Goal: Use online tool/utility: Use online tool/utility

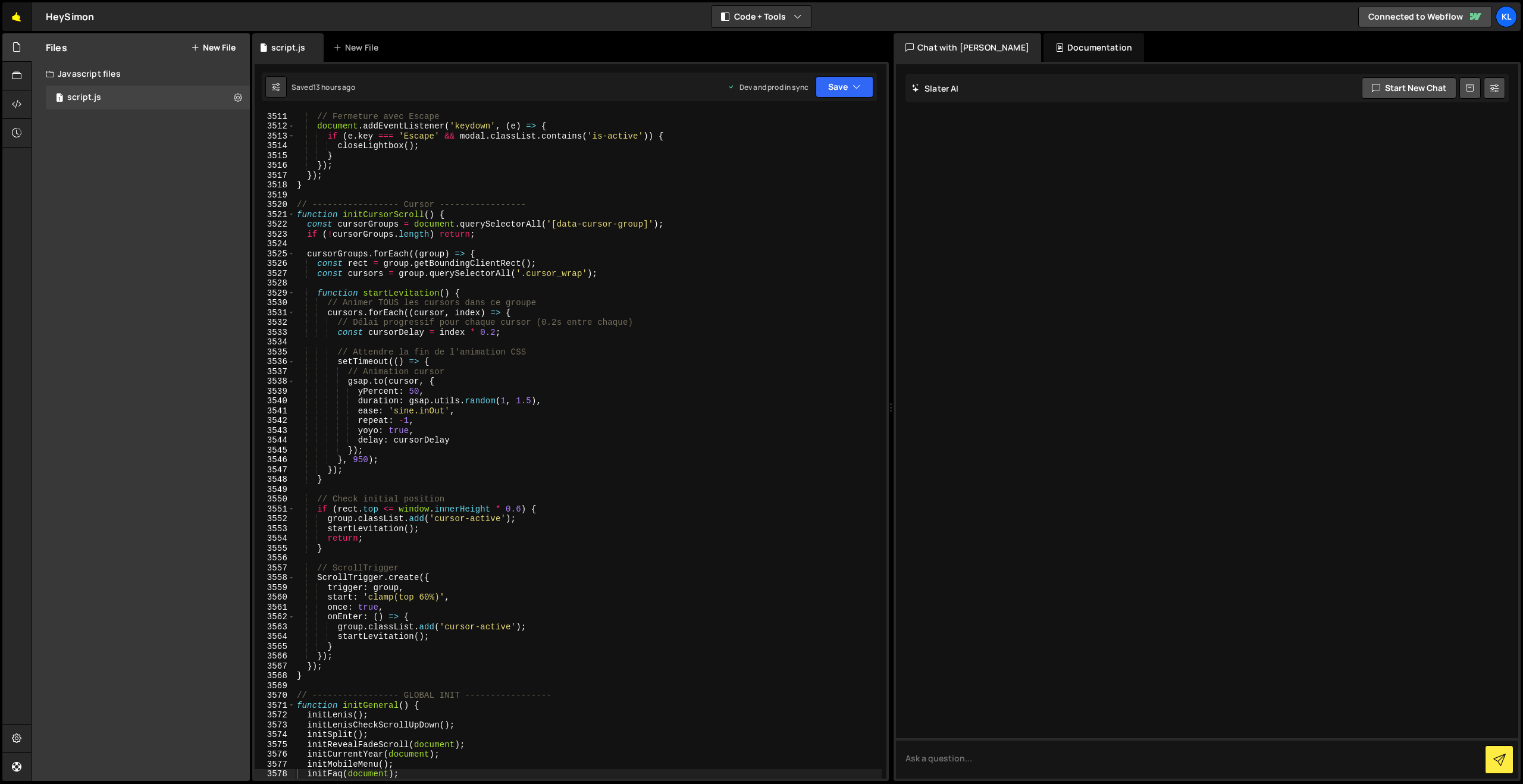
scroll to position [18826, 0]
click at [26, 18] on link "🤙" at bounding box center [17, 16] width 29 height 29
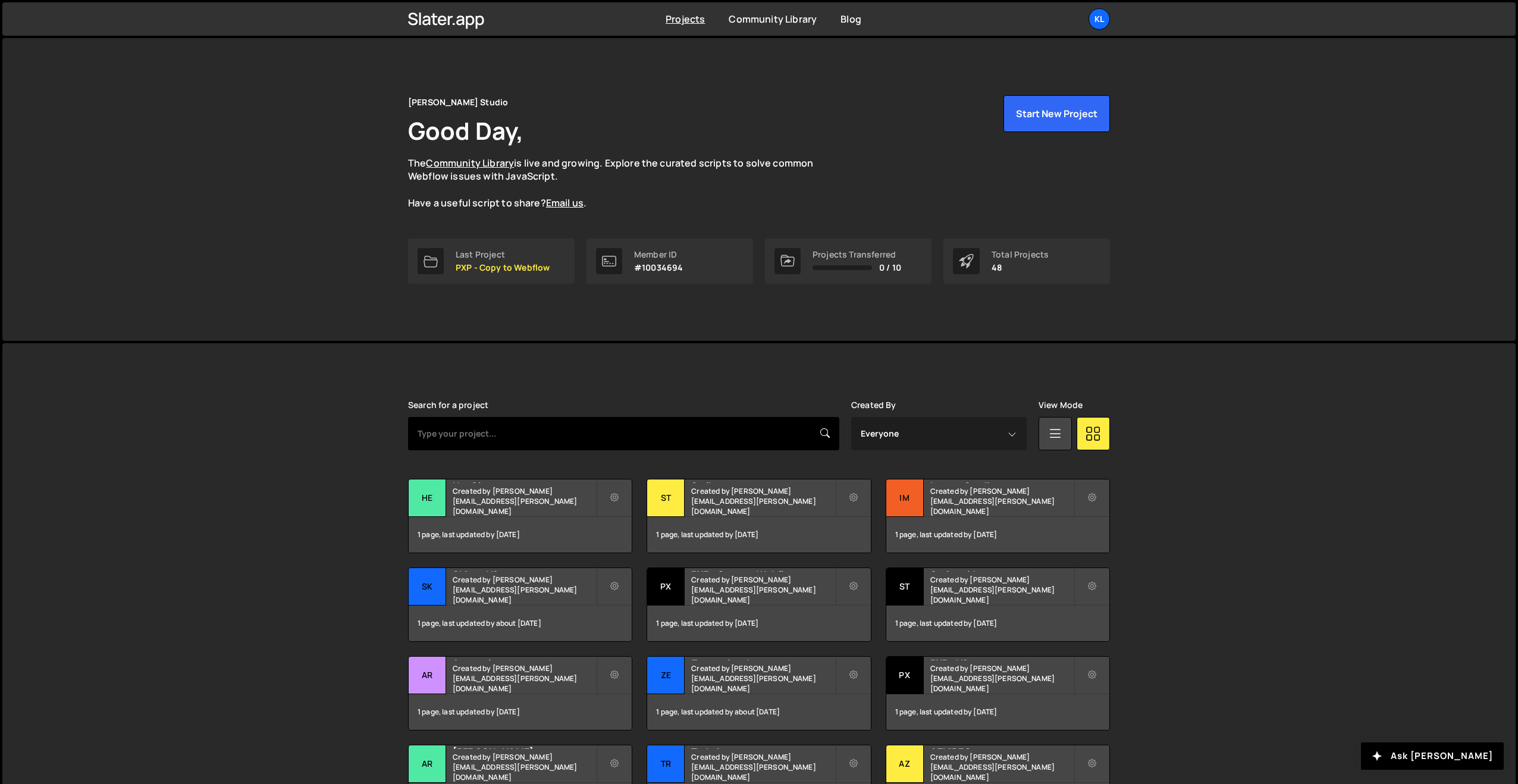
click at [482, 427] on input "text" at bounding box center [624, 433] width 431 height 34
type input "trend"
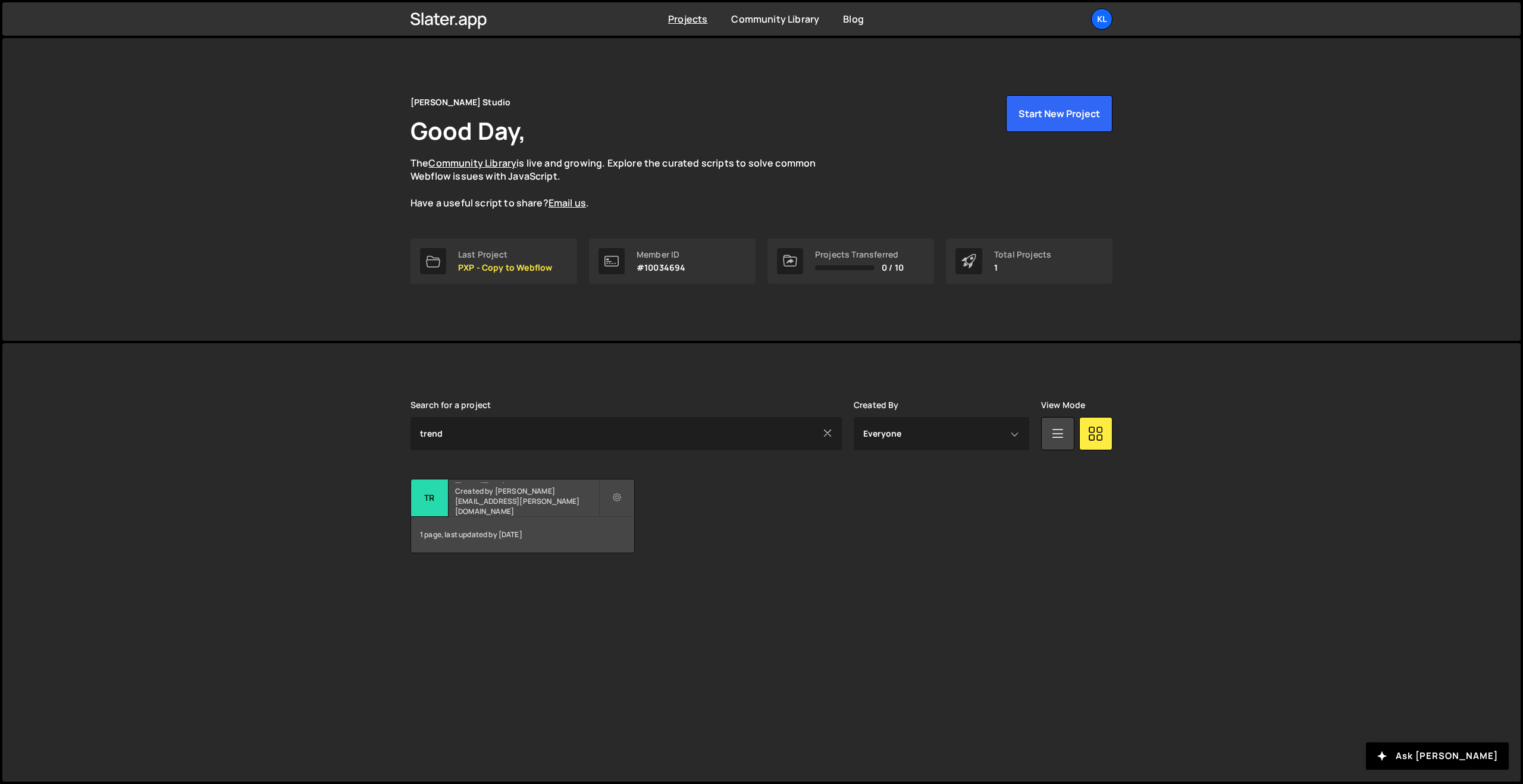
click at [488, 511] on div "TrendTrack Created by clem.deodat@gmail.com" at bounding box center [523, 498] width 223 height 37
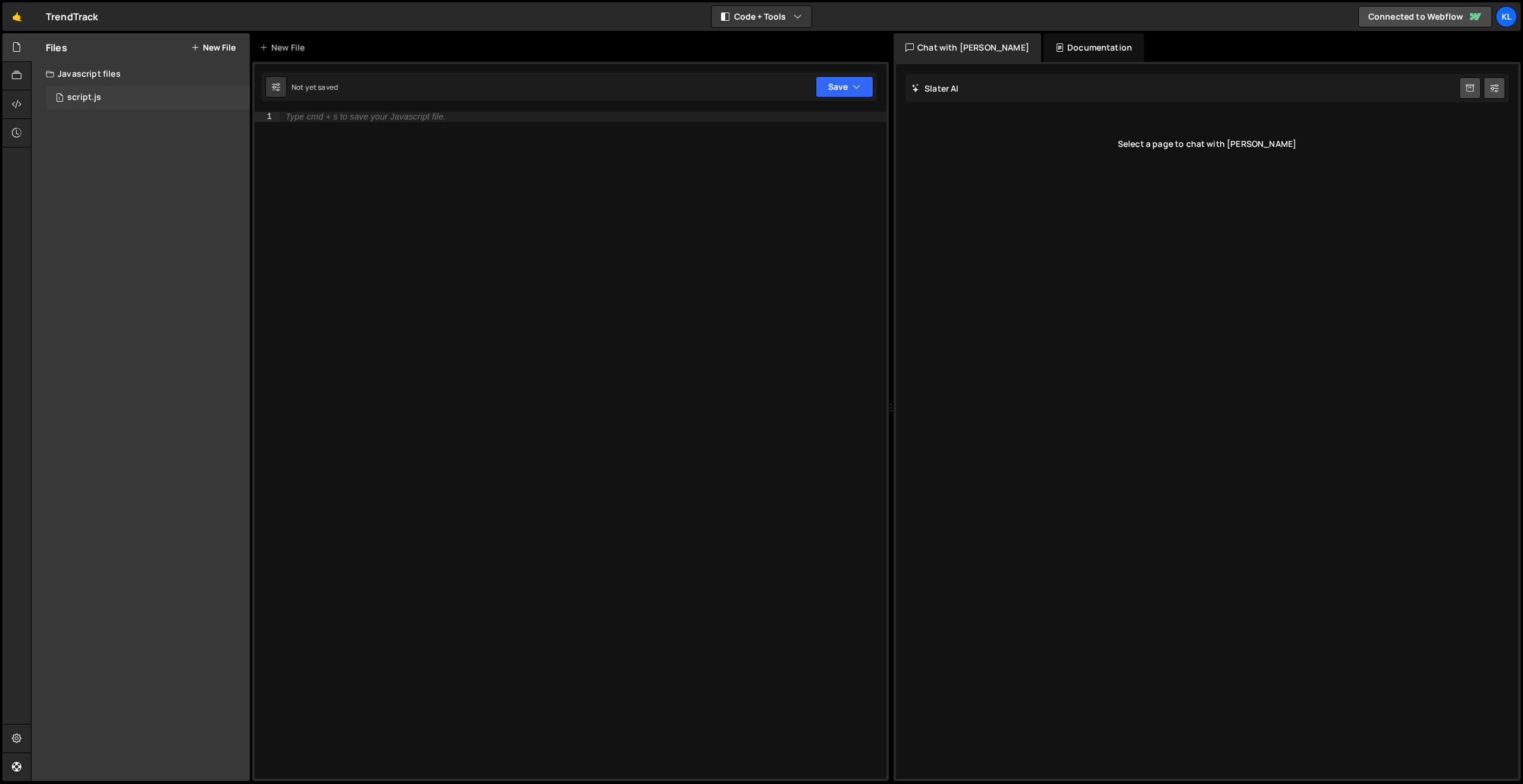
click at [146, 92] on div "1 script.js 0" at bounding box center [148, 97] width 204 height 24
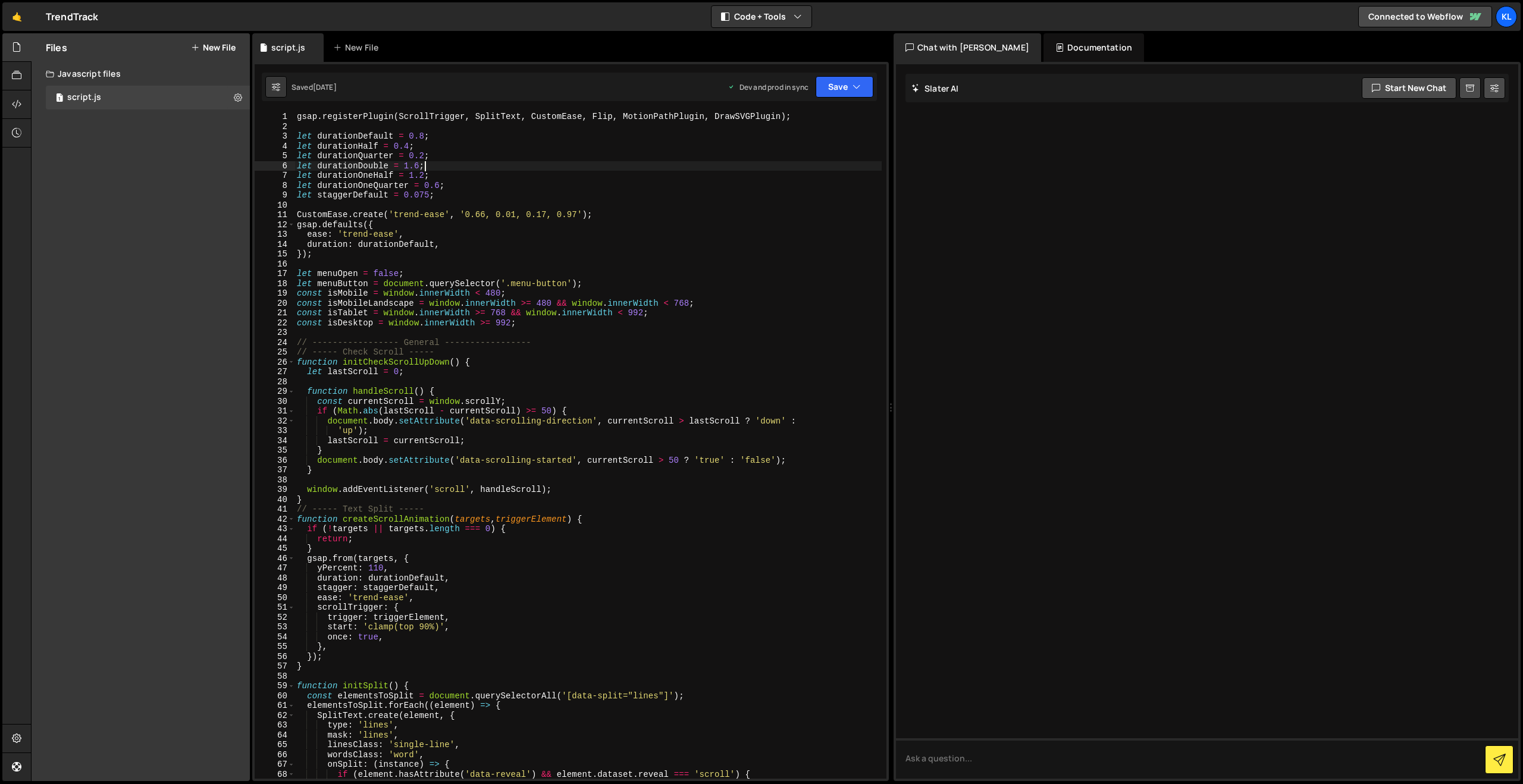
click at [433, 170] on div "gsap . registerPlugin ( ScrollTrigger , SplitText , CustomEase , Flip , MotionP…" at bounding box center [588, 455] width 587 height 686
type textarea "}"
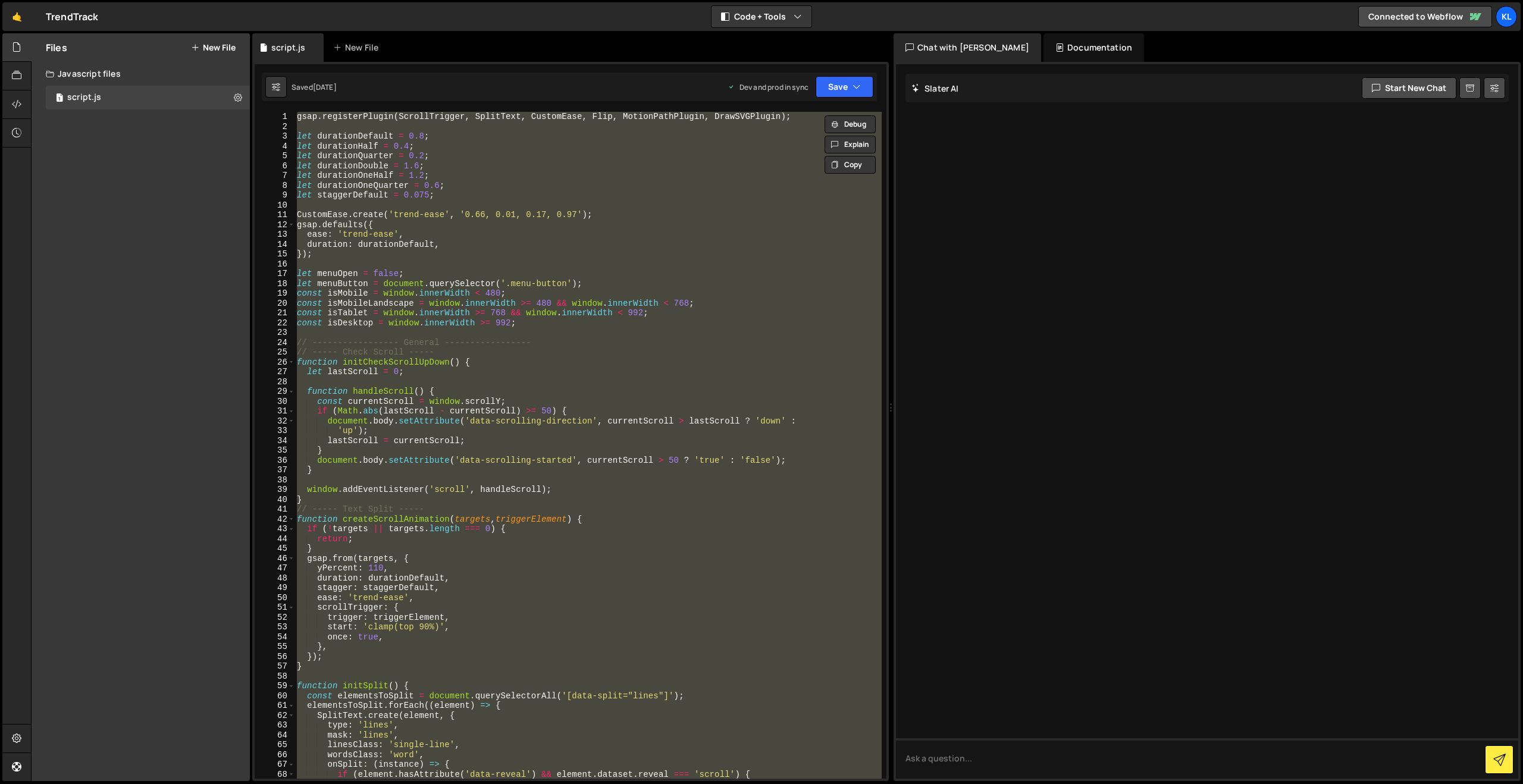
paste textarea
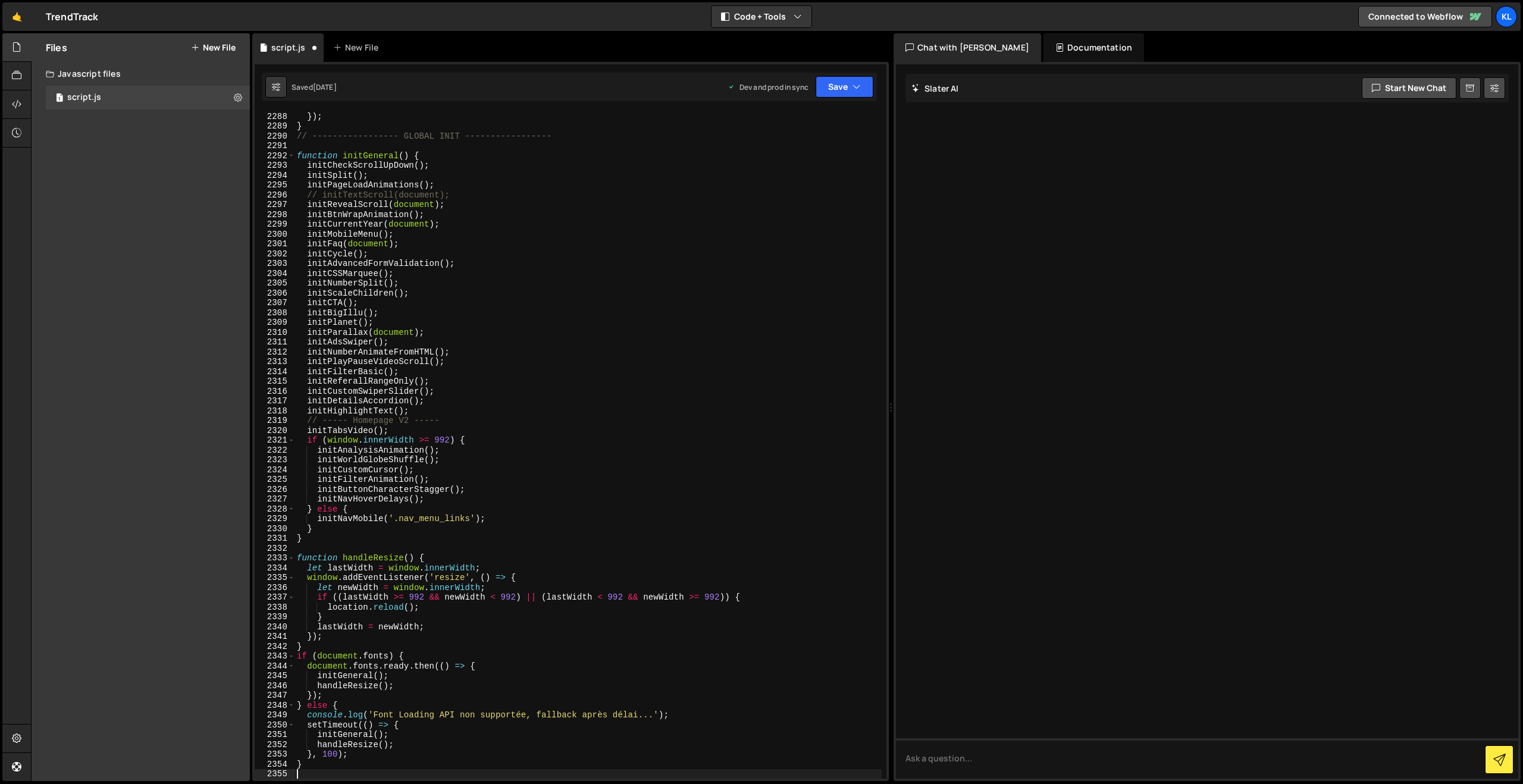
scroll to position [18826, 0]
click at [821, 86] on button "Save" at bounding box center [845, 87] width 57 height 21
click at [762, 129] on div "Saved [DATE]" at bounding box center [804, 129] width 123 height 14
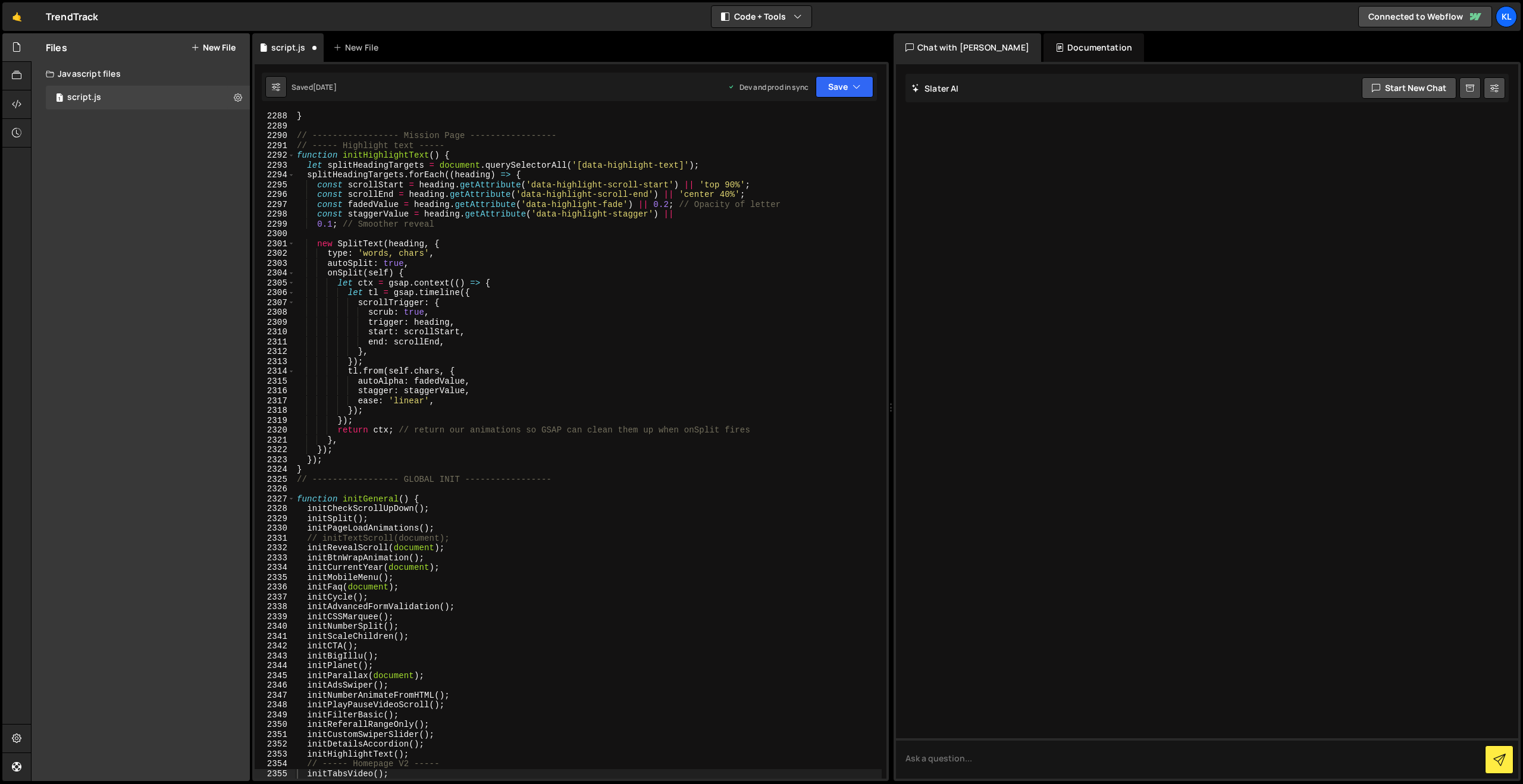
scroll to position [18653, 0]
click at [528, 199] on div "} // ----------------- Mission Page ----------------- // ----- Highlight text -…" at bounding box center [588, 454] width 587 height 686
type textarea "}"
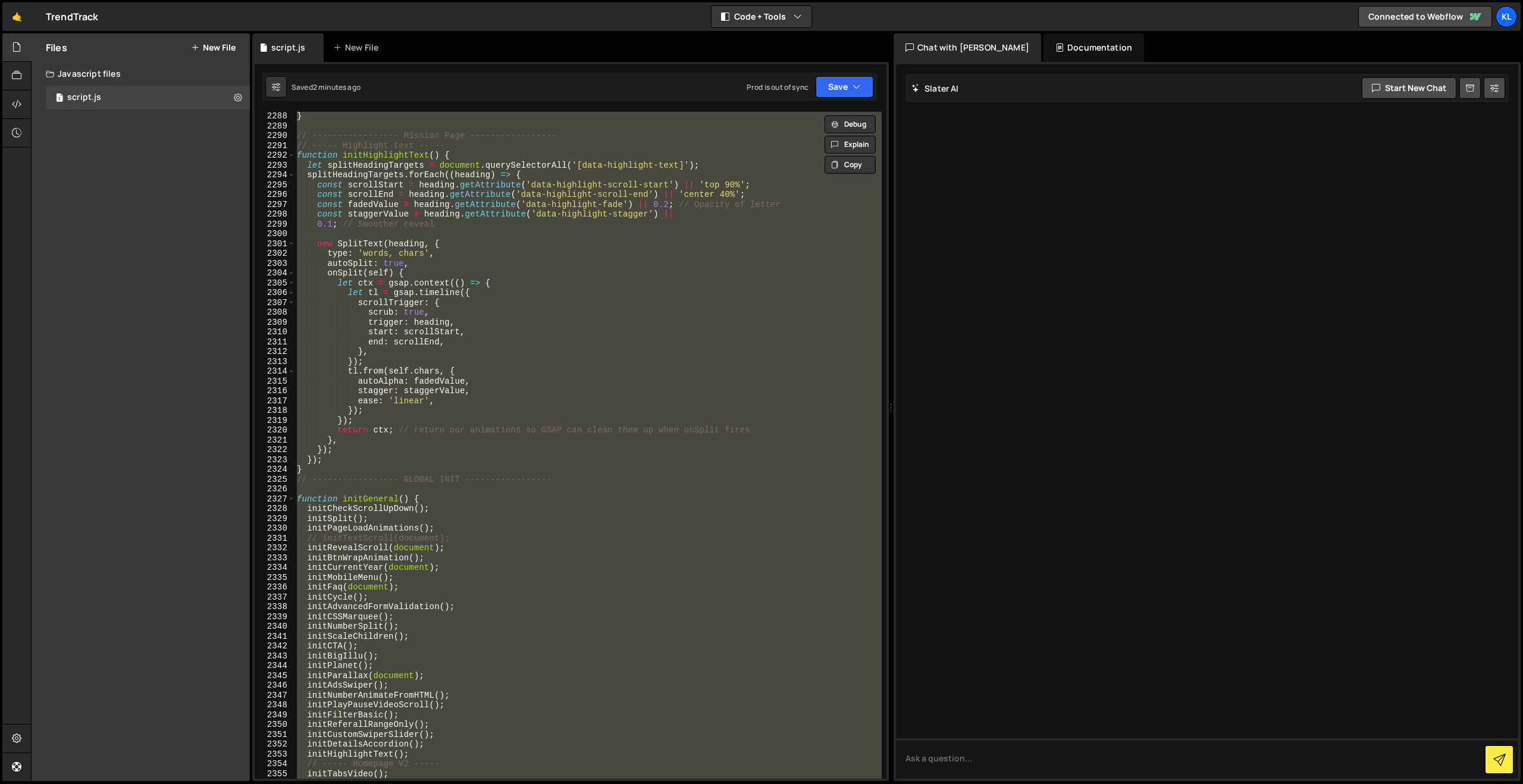
paste textarea
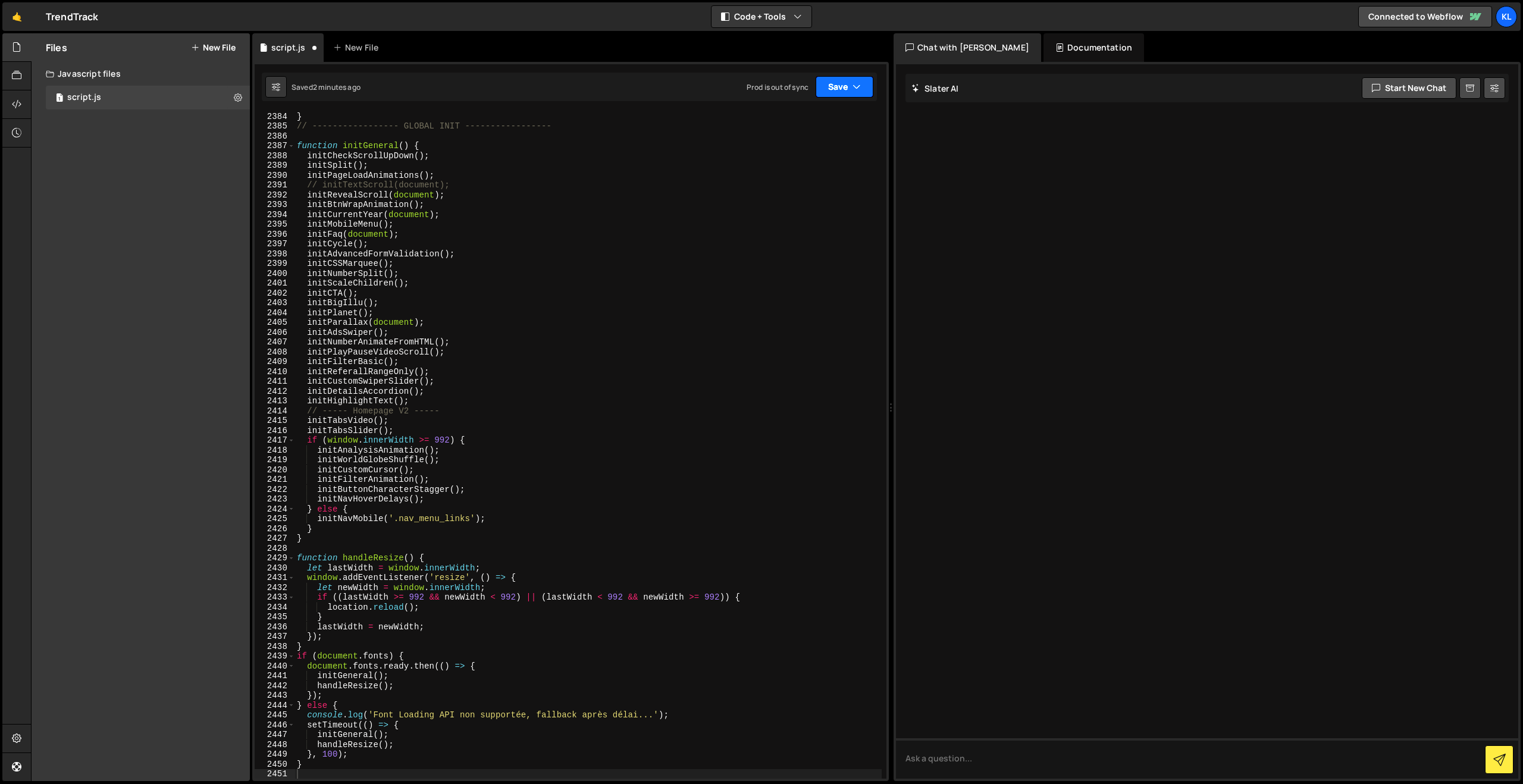
click at [826, 95] on button "Save" at bounding box center [845, 87] width 57 height 21
click at [787, 120] on div "Save to Staging S" at bounding box center [804, 115] width 123 height 12
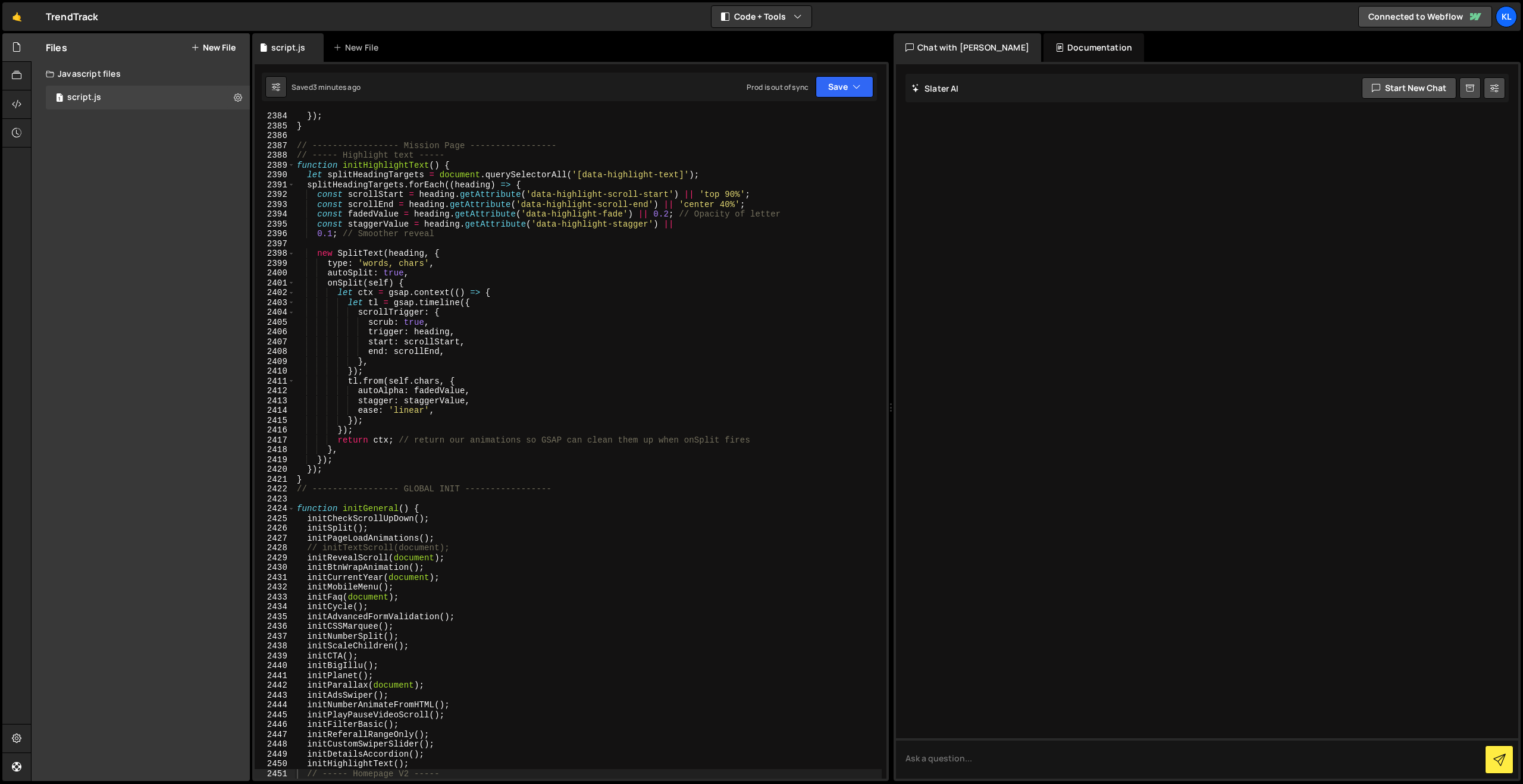
drag, startPoint x: 471, startPoint y: 257, endPoint x: 530, endPoint y: 229, distance: 65.3
click at [472, 258] on div "}) ; } // ----------------- Mission Page ----------------- // ----- Highlight t…" at bounding box center [588, 454] width 587 height 686
type textarea "}"
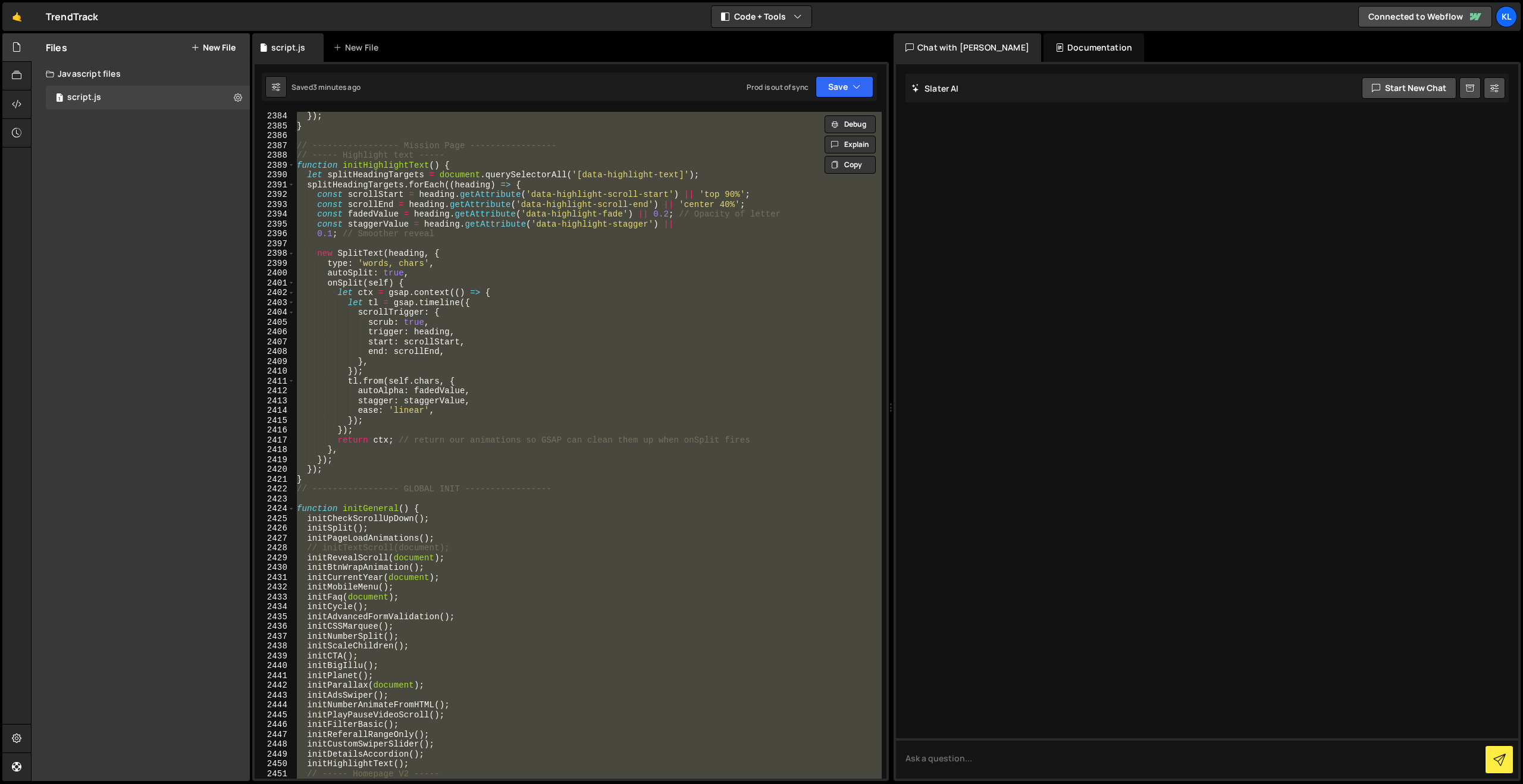
paste textarea
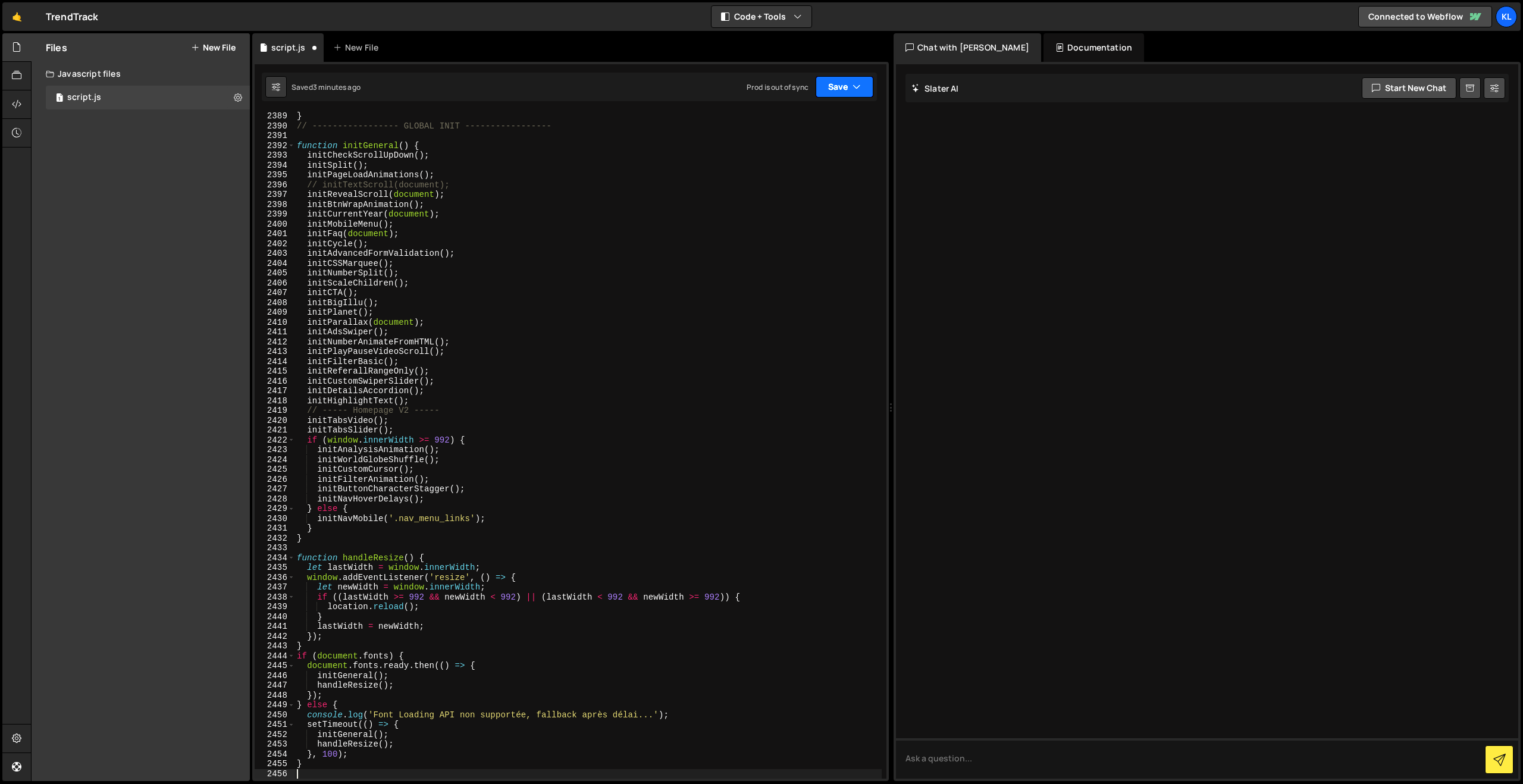
click at [826, 90] on button "Save" at bounding box center [845, 87] width 57 height 21
click at [795, 128] on div "3 minutes ago" at bounding box center [787, 128] width 46 height 10
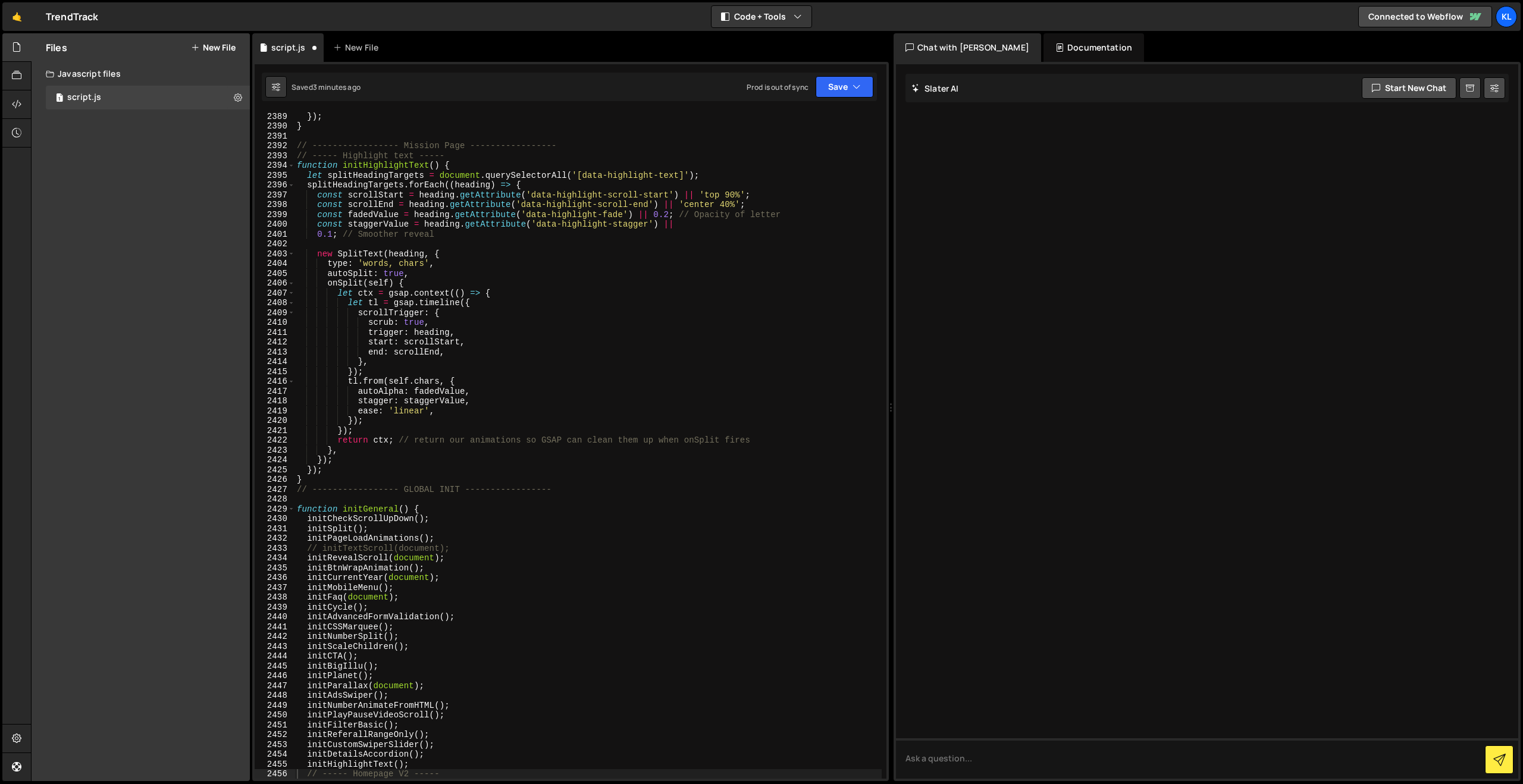
scroll to position [18672, 0]
drag, startPoint x: 601, startPoint y: 323, endPoint x: 610, endPoint y: 317, distance: 10.8
click at [601, 324] on div "}) ; } // ----------------- Mission Page ----------------- // ----- Highlight t…" at bounding box center [588, 454] width 587 height 686
type textarea "}"
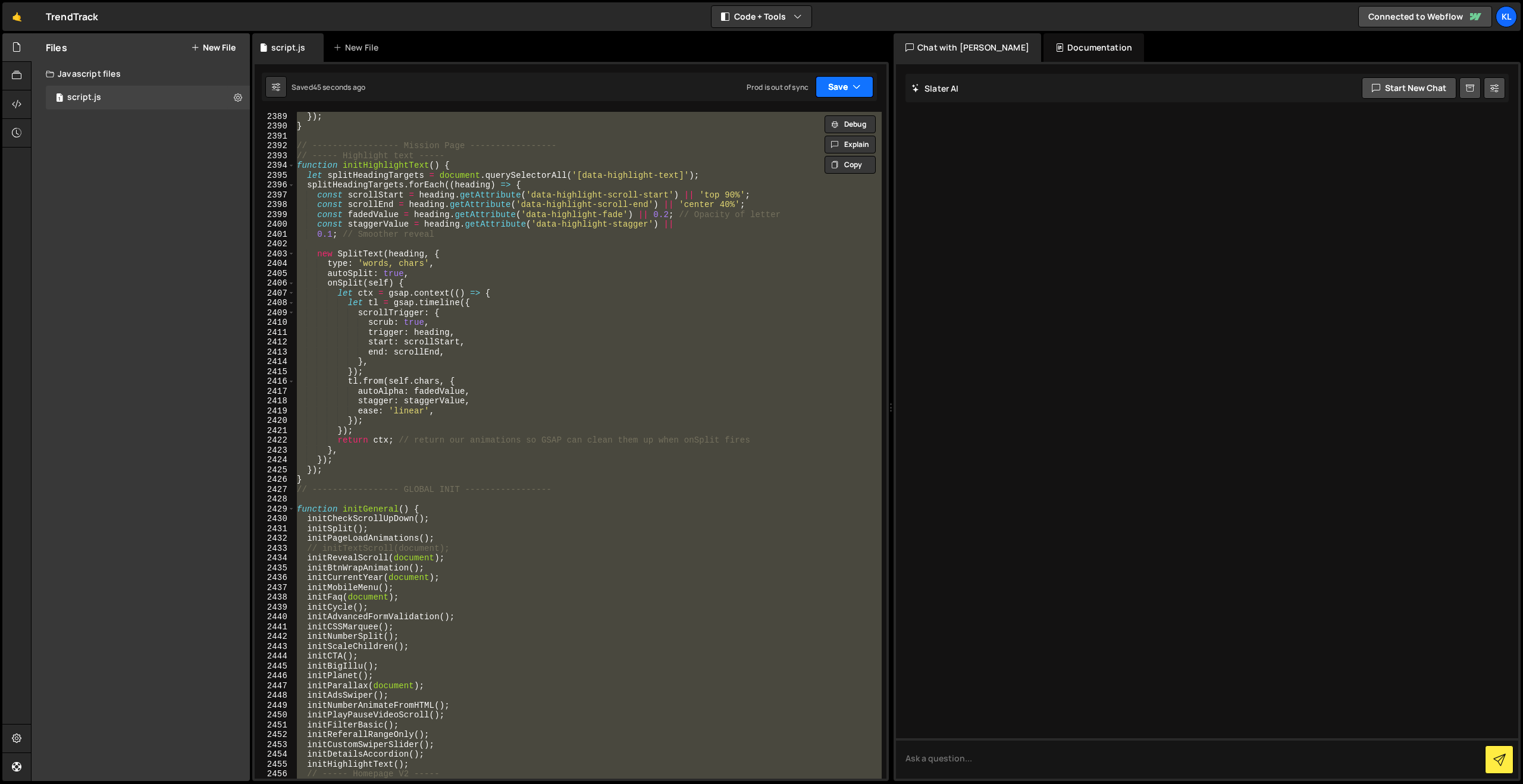
paste textarea
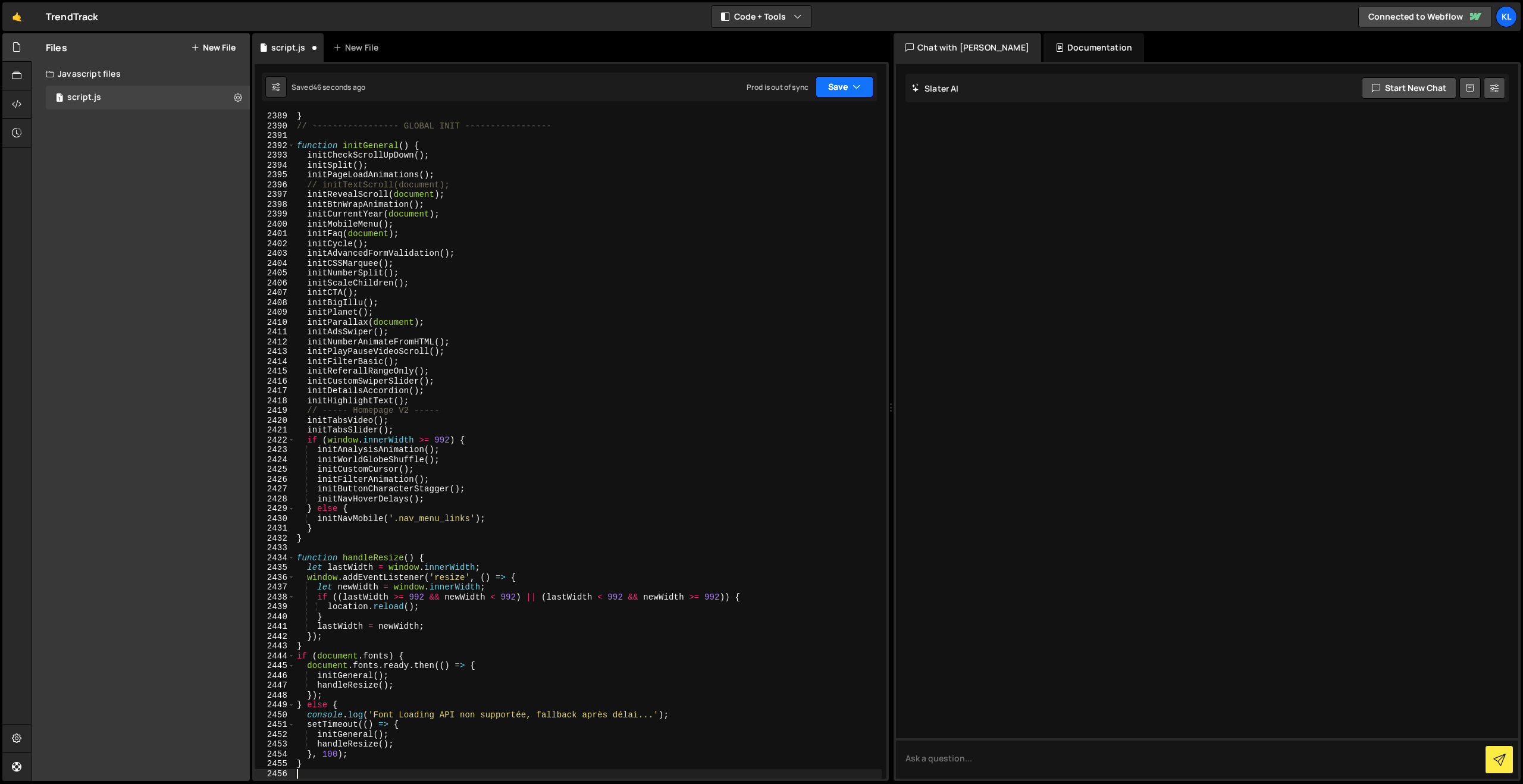
scroll to position [18826, 0]
click at [828, 87] on button "Save" at bounding box center [845, 87] width 57 height 21
click at [784, 120] on div "Save to Staging S" at bounding box center [804, 115] width 123 height 12
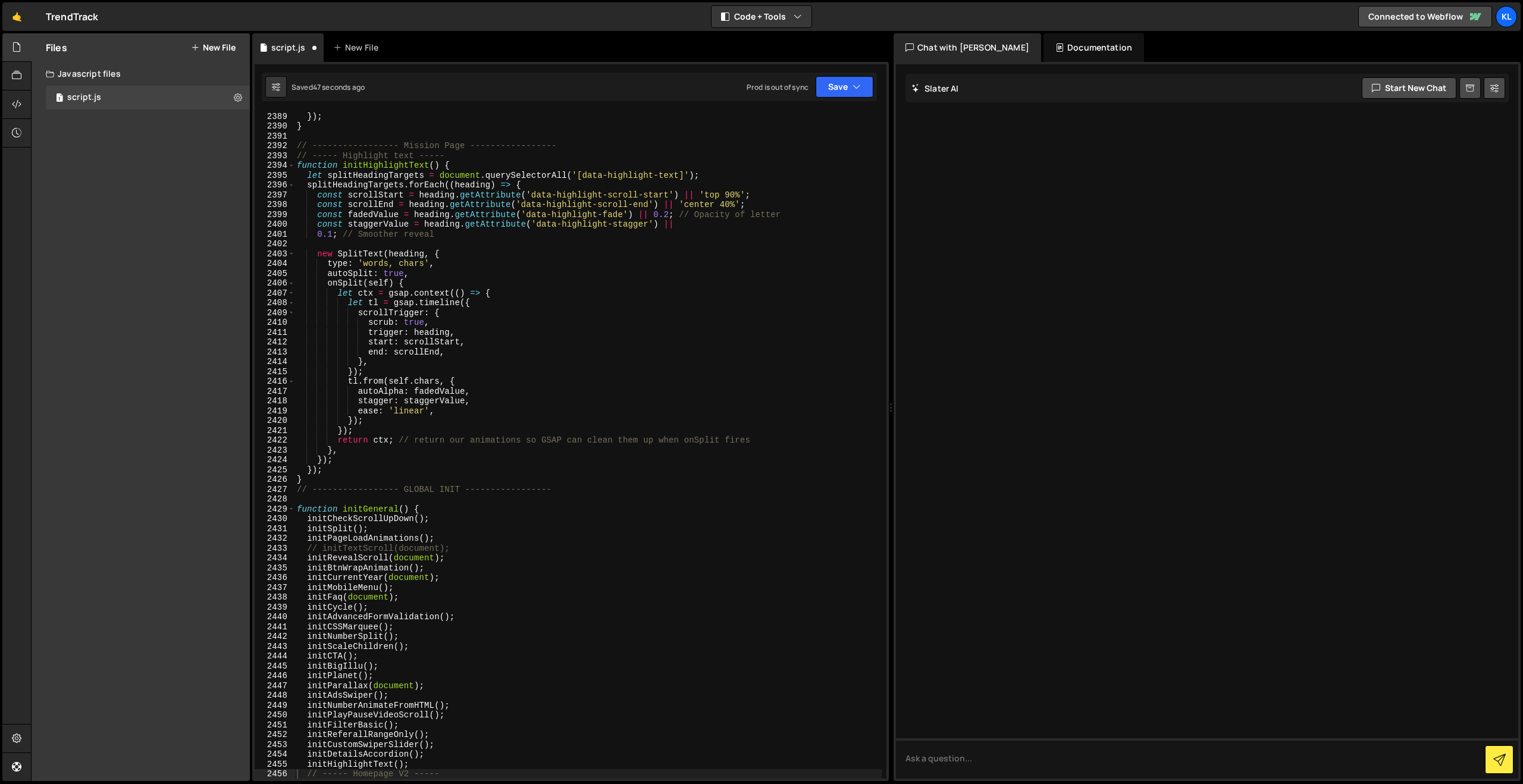
scroll to position [18672, 0]
click at [688, 331] on div "}) ; } // ----------------- Mission Page ----------------- // ----- Highlight t…" at bounding box center [588, 454] width 587 height 686
type textarea "}"
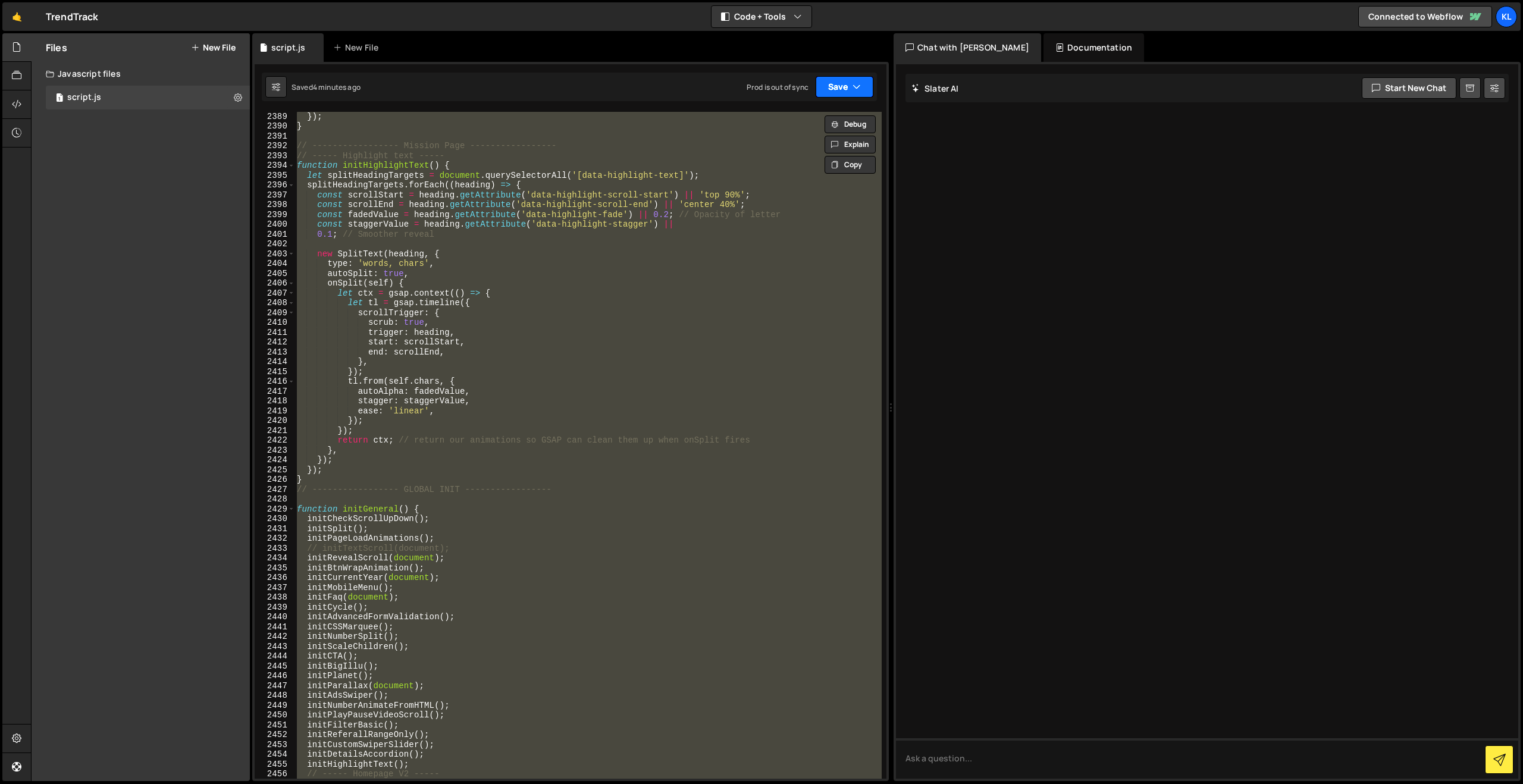
paste textarea
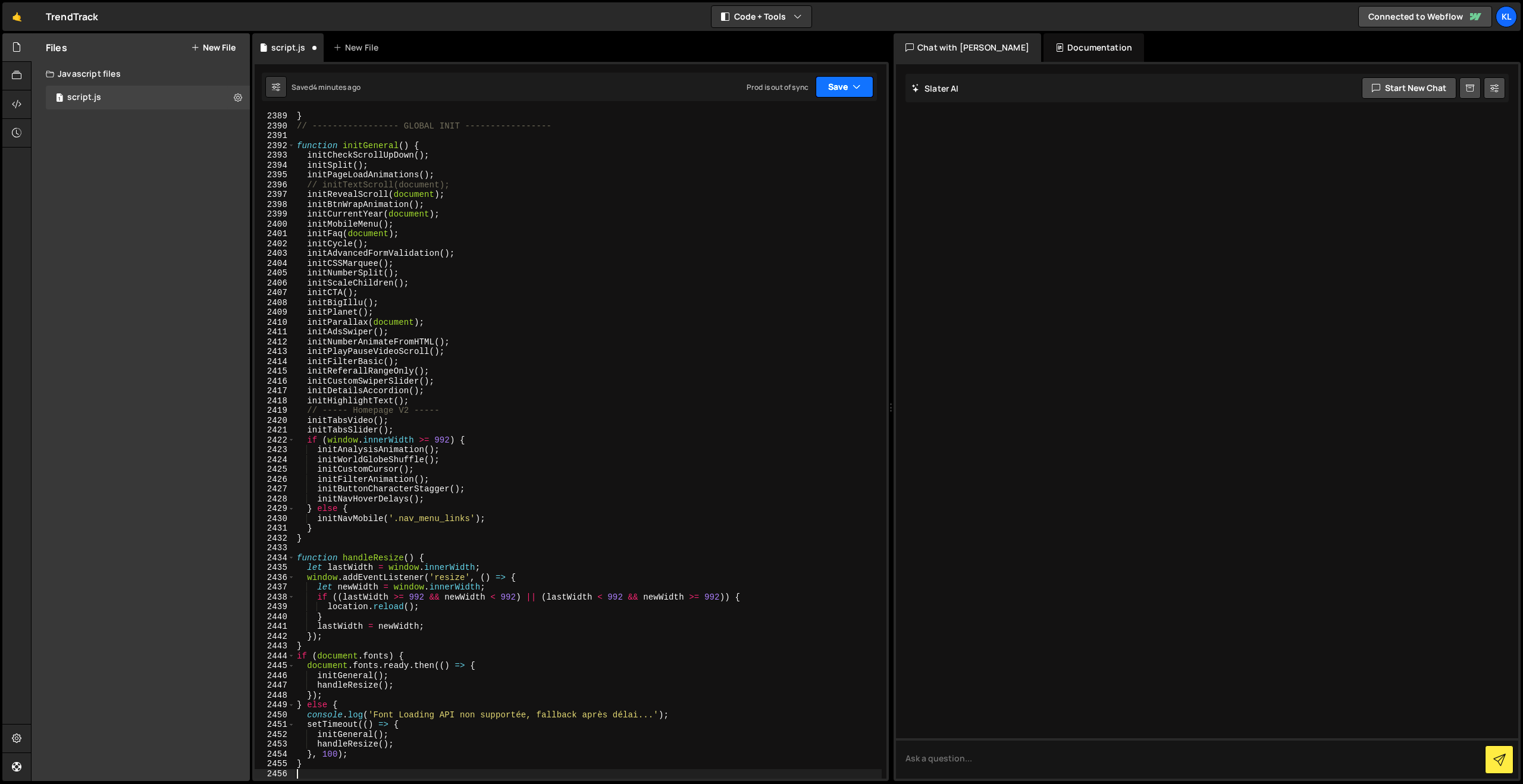
click at [825, 87] on button "Save" at bounding box center [845, 87] width 57 height 21
click at [772, 117] on div "Save to Staging S" at bounding box center [804, 115] width 123 height 12
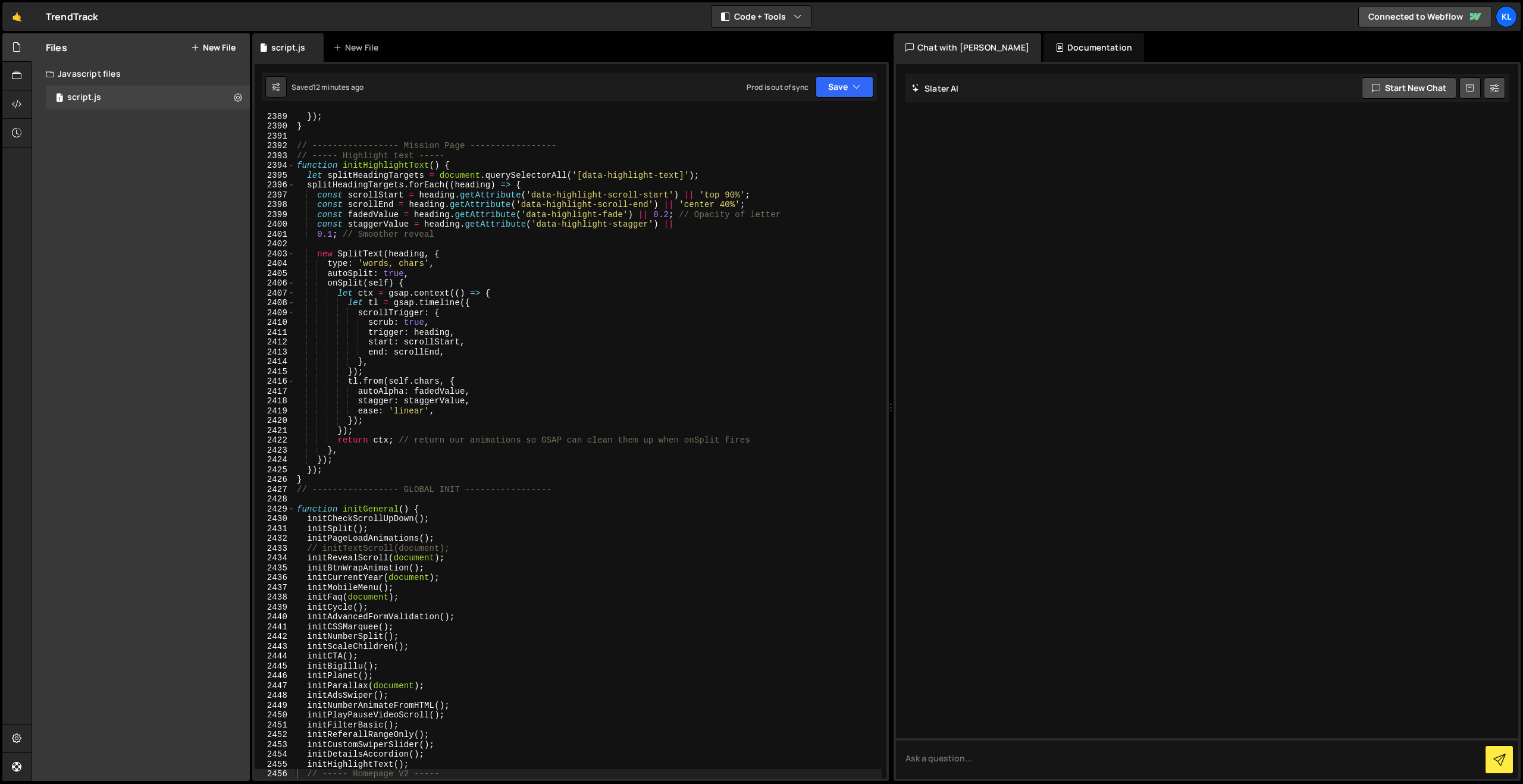
click at [551, 197] on div "}) ; } // ----------------- Mission Page ----------------- // ----- Highlight t…" at bounding box center [588, 454] width 587 height 686
type textarea "}"
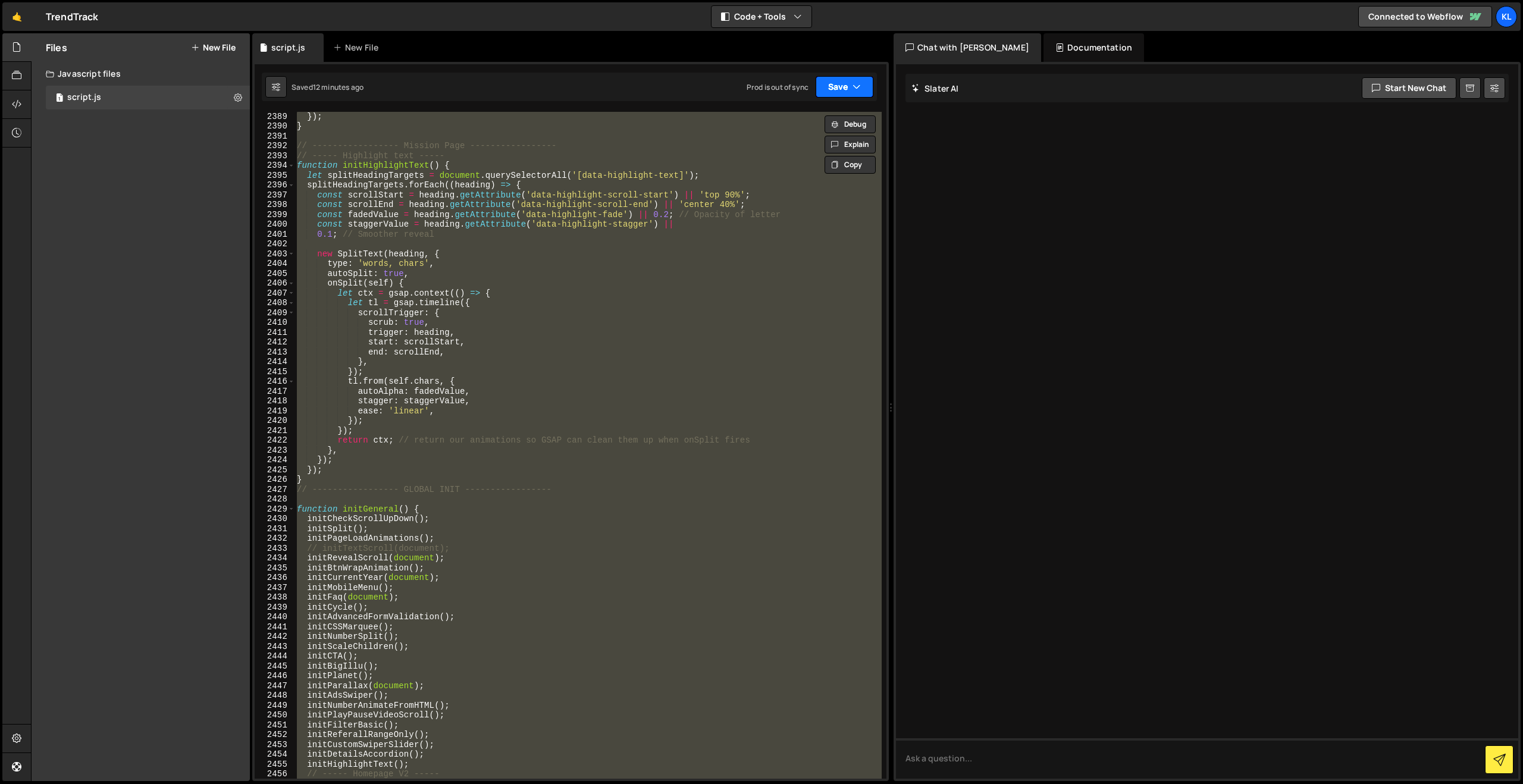
paste textarea
click at [846, 88] on button "Save" at bounding box center [845, 87] width 57 height 21
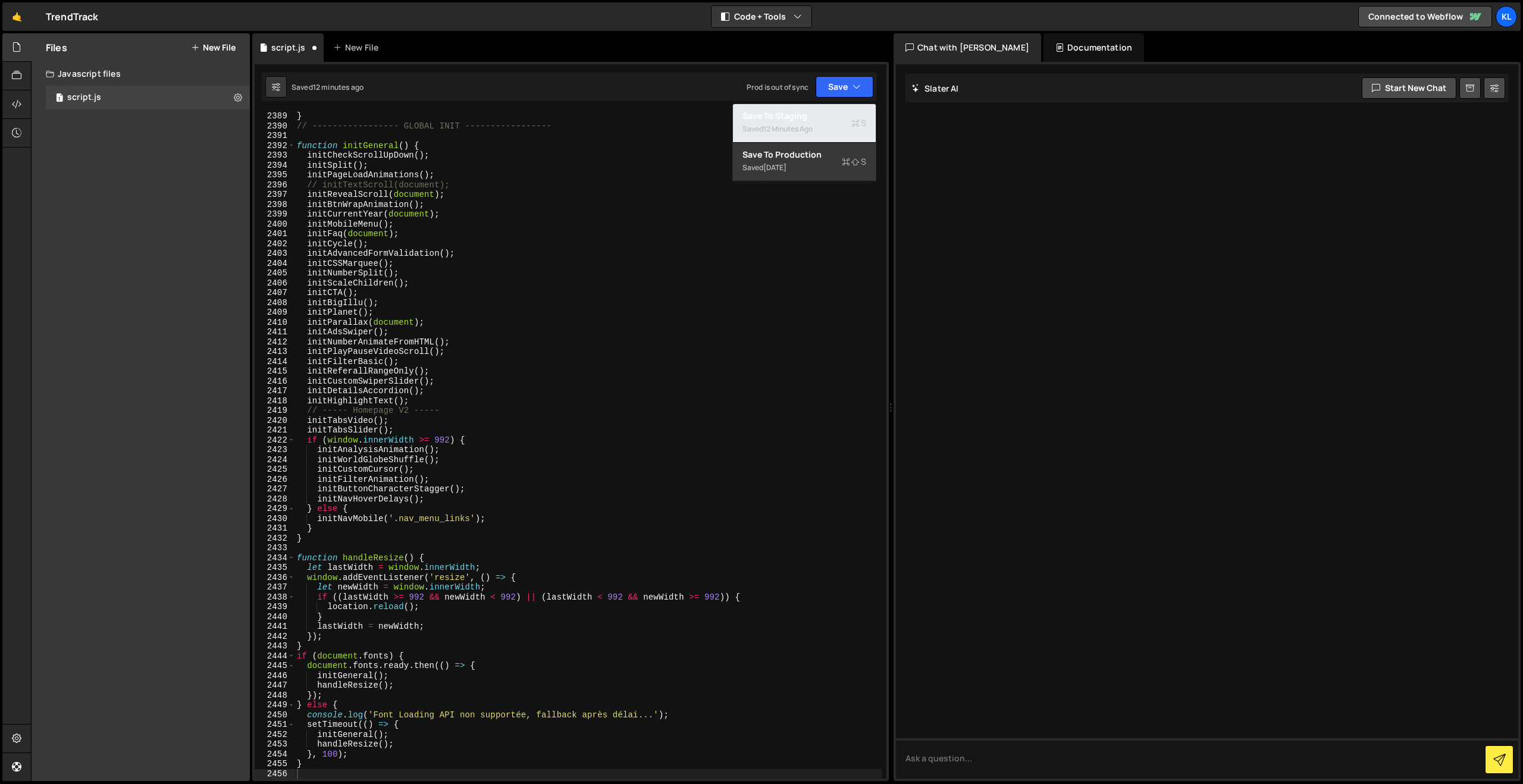
click at [760, 114] on div "Save to Staging S" at bounding box center [804, 115] width 123 height 12
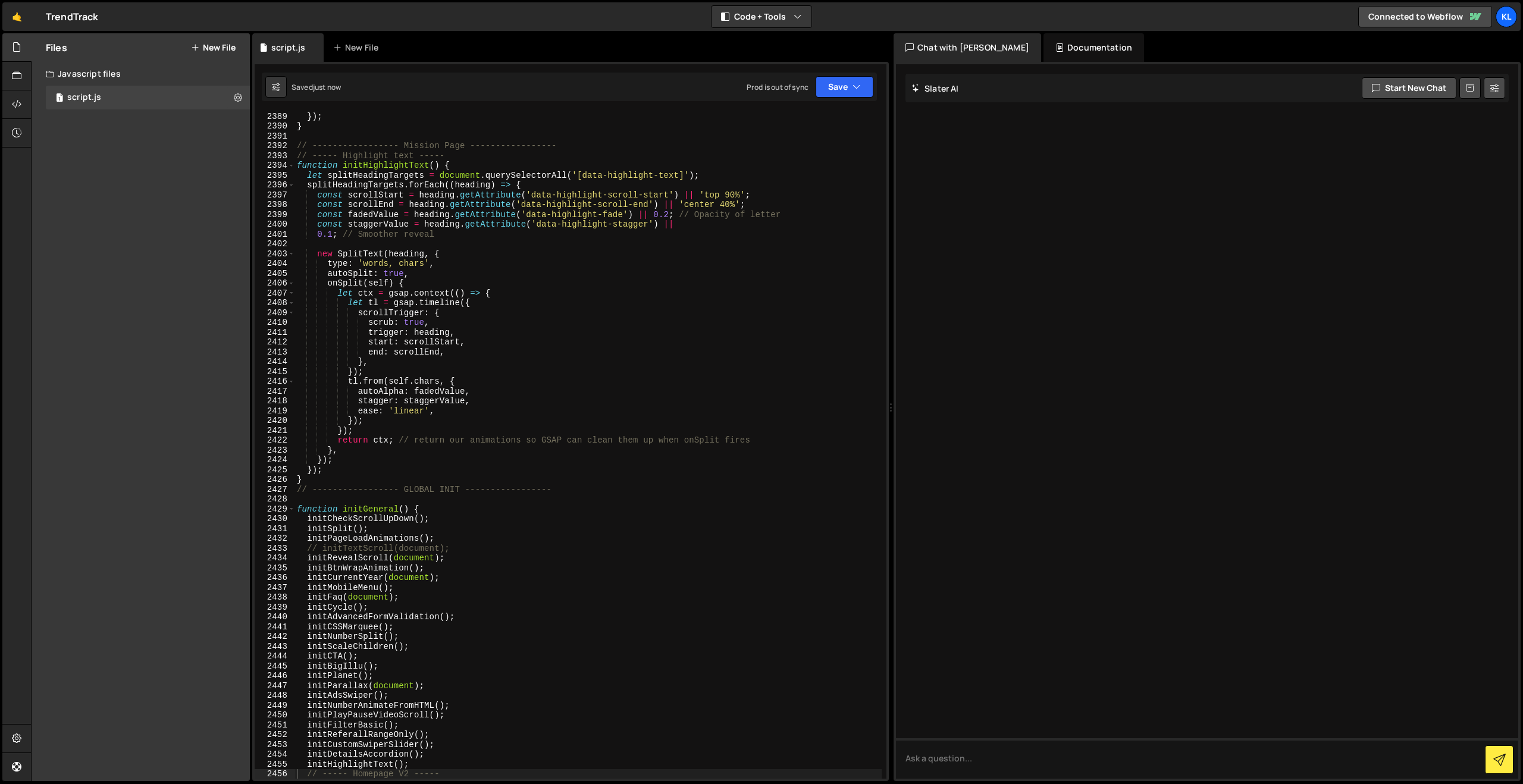
click at [579, 306] on div "}) ; } // ----------------- Mission Page ----------------- // ----- Highlight t…" at bounding box center [588, 454] width 587 height 686
type textarea "}"
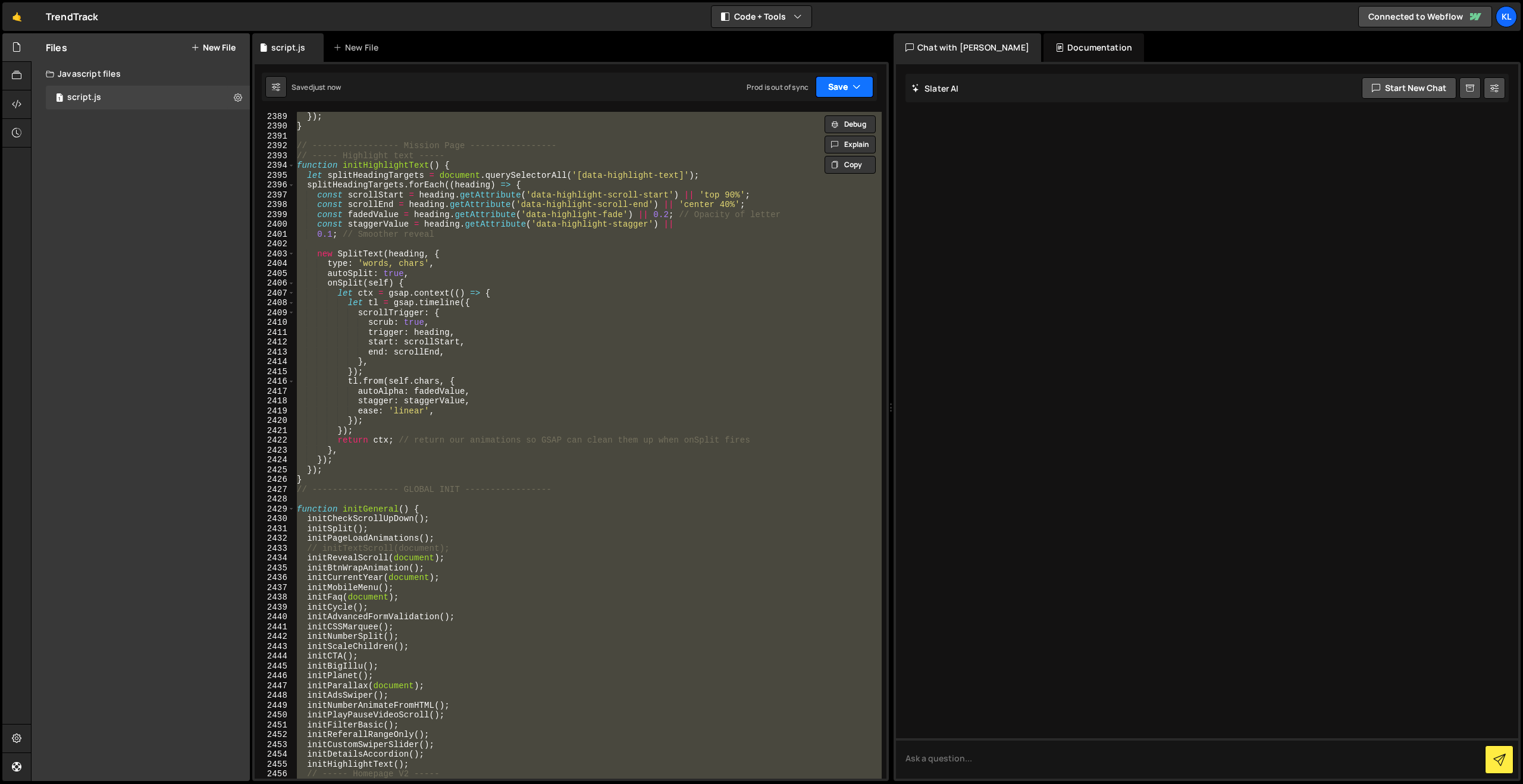
paste textarea
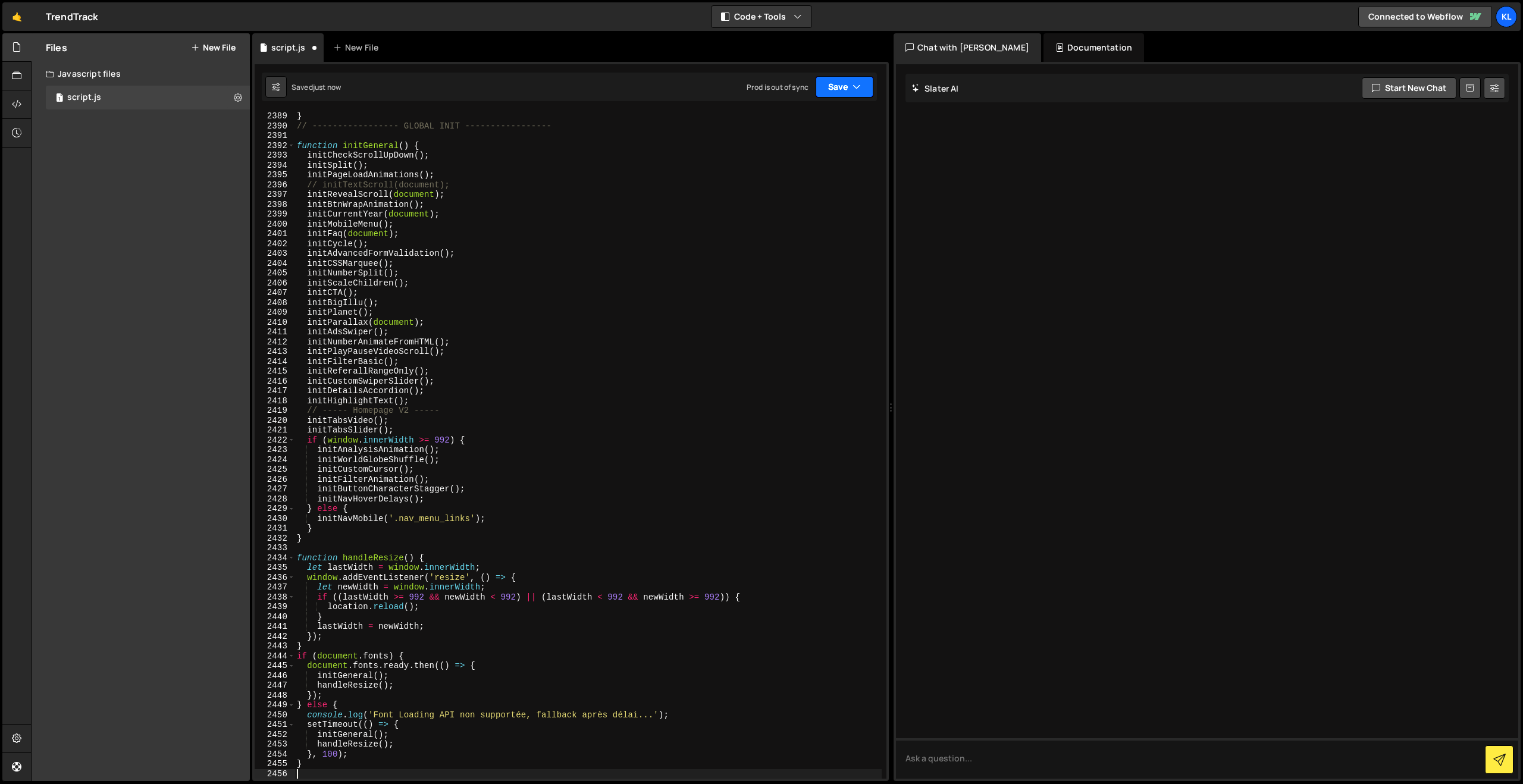
click at [826, 93] on button "Save" at bounding box center [845, 87] width 57 height 21
click at [782, 124] on div "just now" at bounding box center [777, 128] width 28 height 10
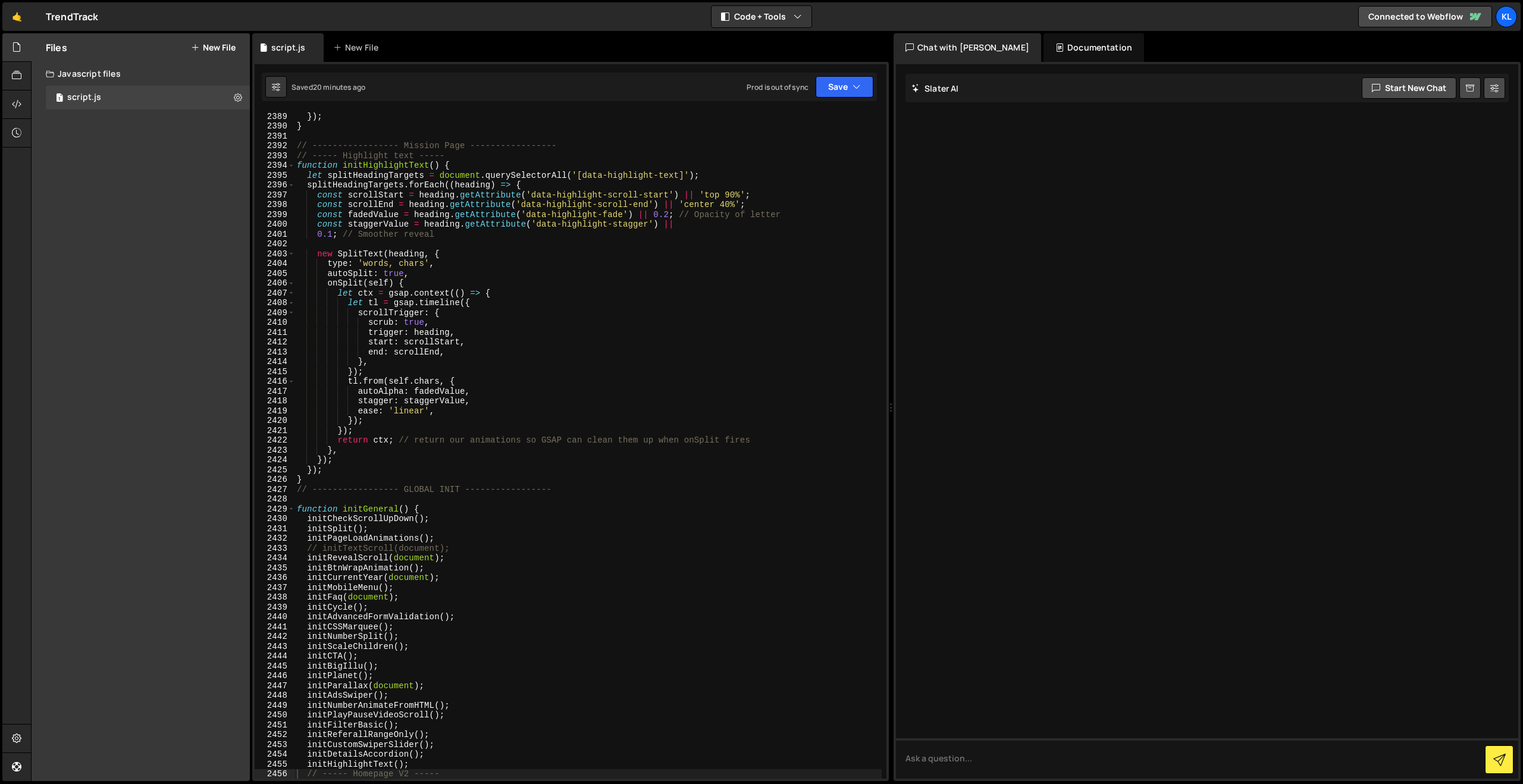
click at [560, 291] on div "}) ; } // ----------------- Mission Page ----------------- // ----- Highlight t…" at bounding box center [588, 454] width 587 height 686
type textarea "}"
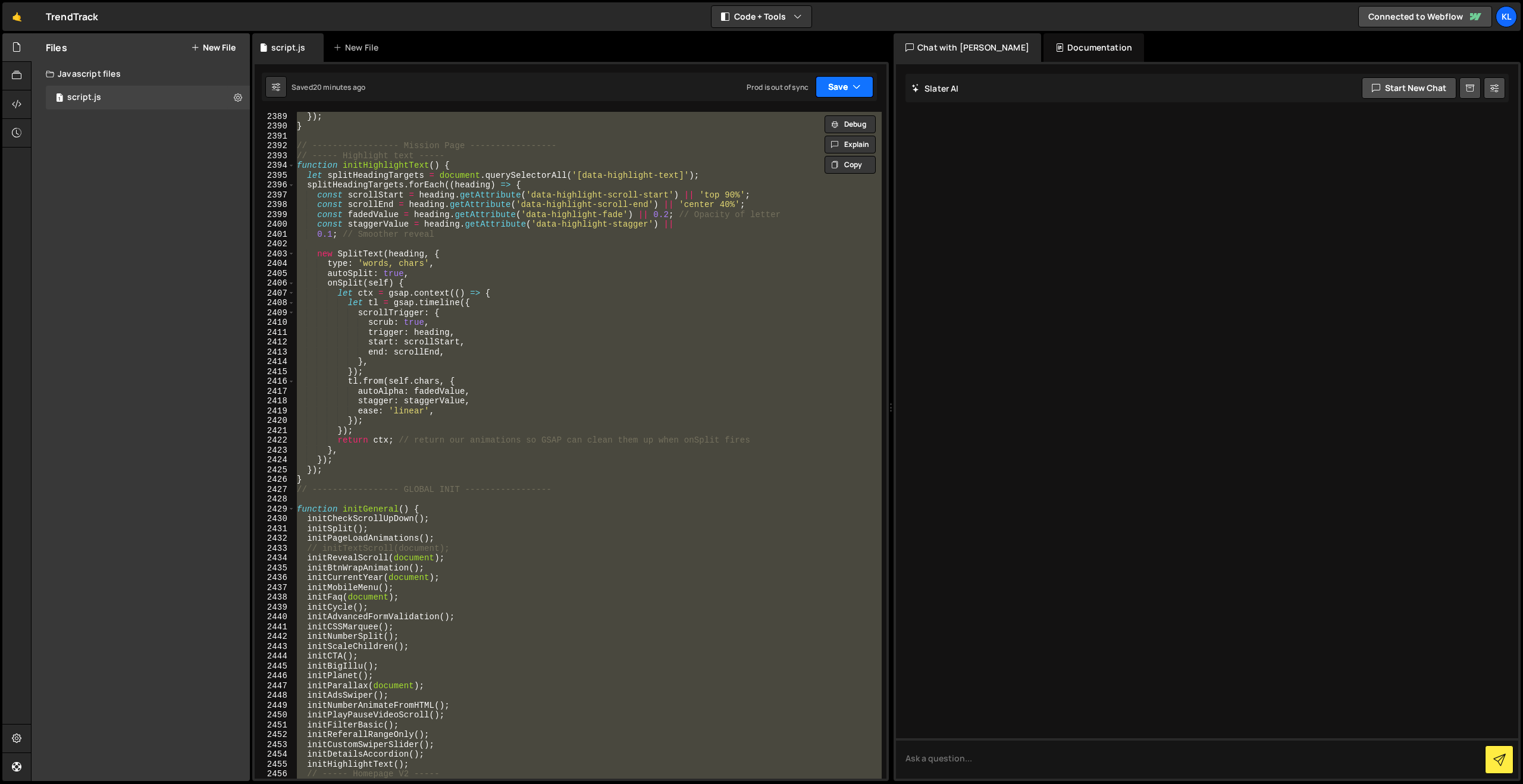
paste textarea
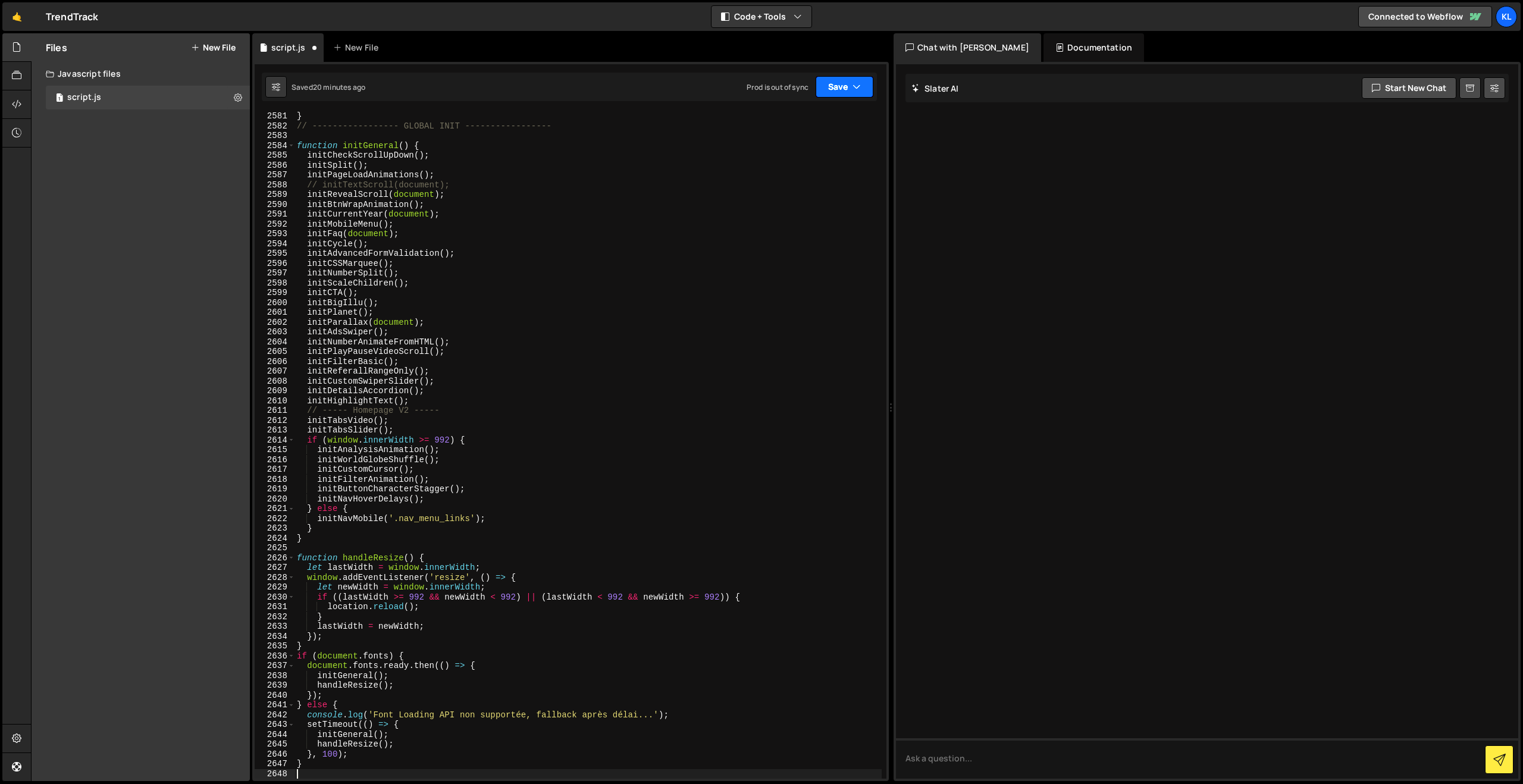
click at [834, 85] on button "Save" at bounding box center [845, 87] width 57 height 21
click at [794, 109] on button "Save to Staging S Saved 20 minutes ago" at bounding box center [804, 123] width 143 height 38
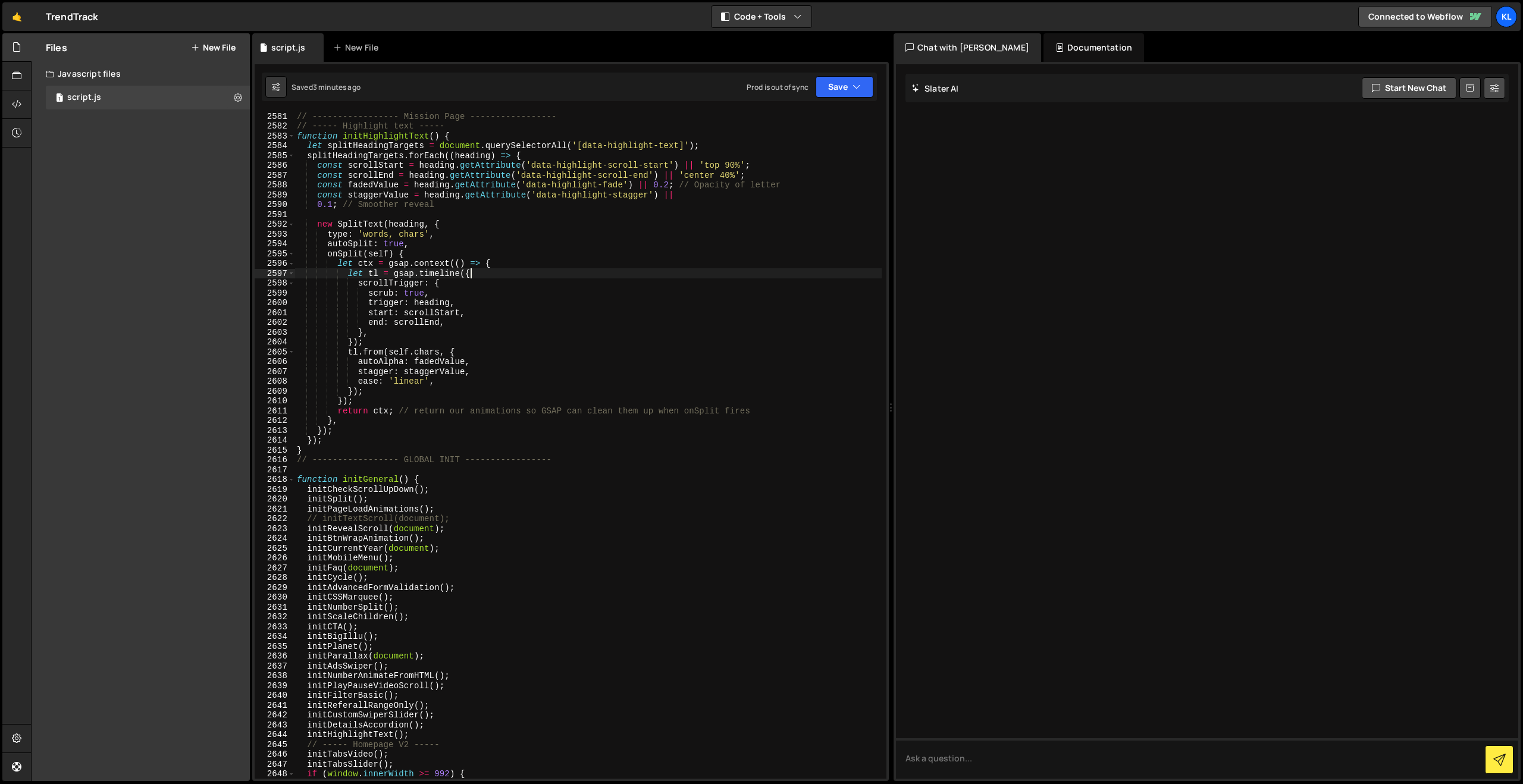
drag, startPoint x: 642, startPoint y: 276, endPoint x: 712, endPoint y: 236, distance: 80.6
click at [642, 276] on div "// ----------------- Mission Page ----------------- // ----- Highlight text ---…" at bounding box center [588, 454] width 587 height 686
type textarea "}"
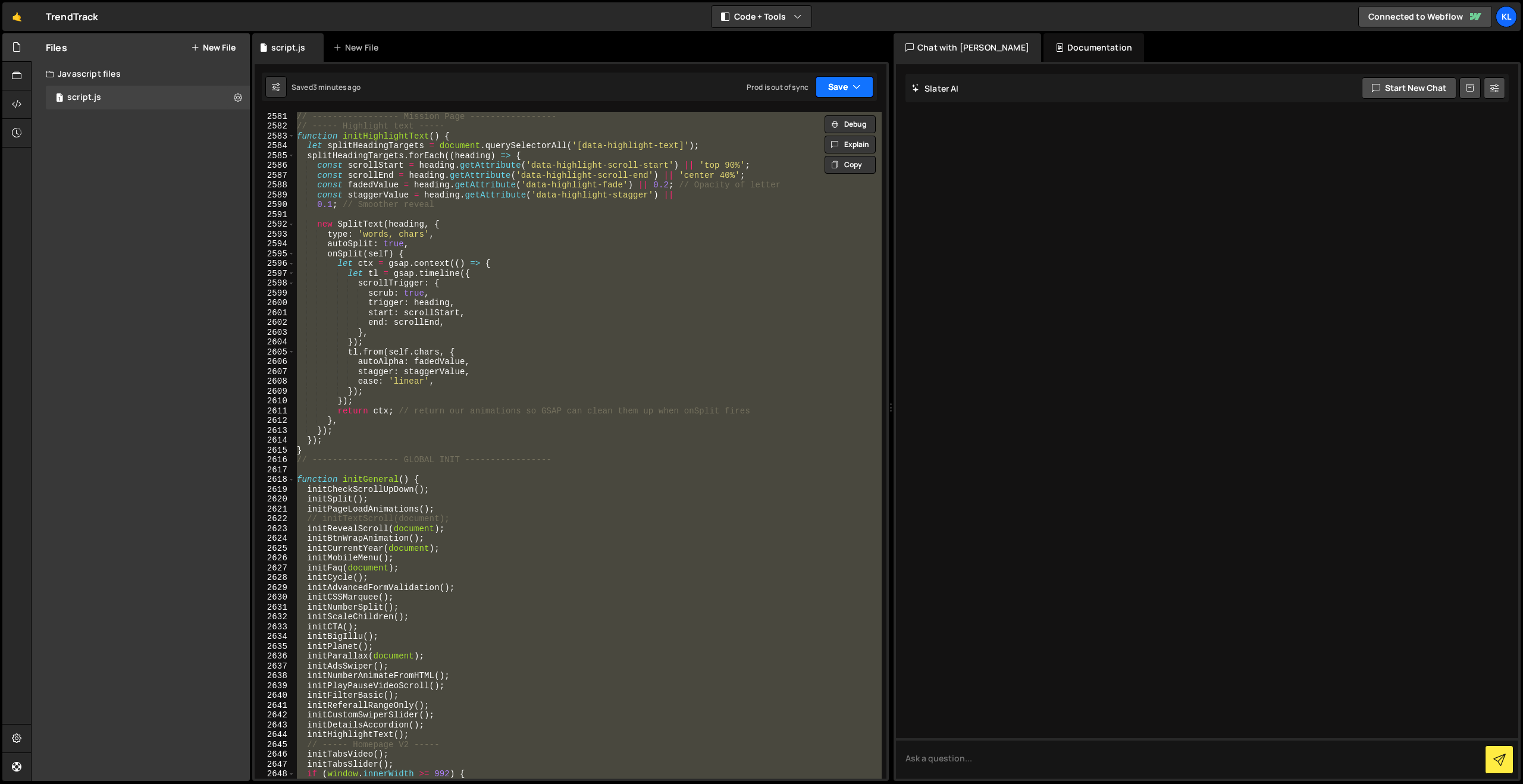
paste textarea
click at [839, 84] on button "Save" at bounding box center [845, 87] width 57 height 21
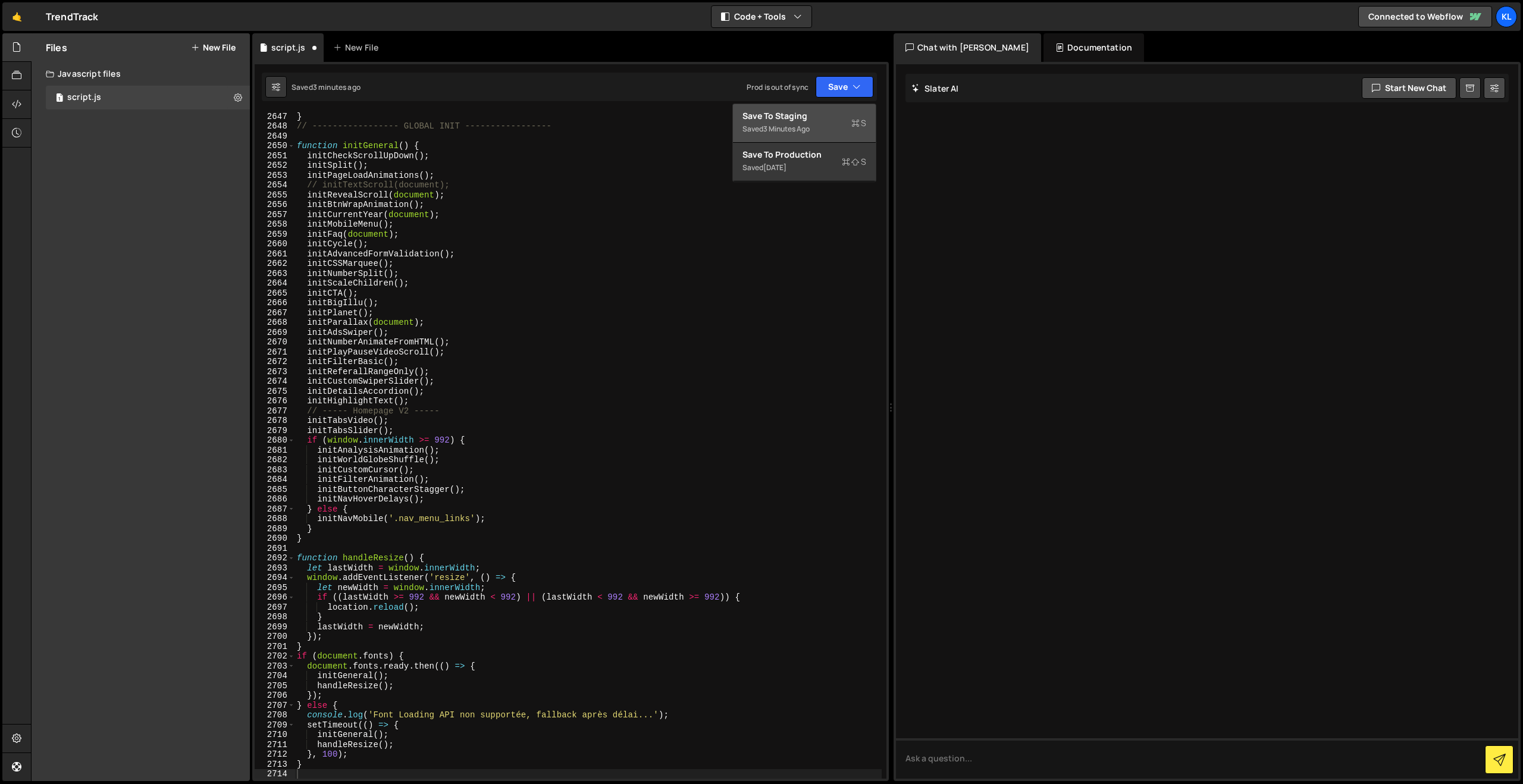
click at [804, 106] on button "Save to Staging S Saved 3 minutes ago" at bounding box center [804, 123] width 143 height 38
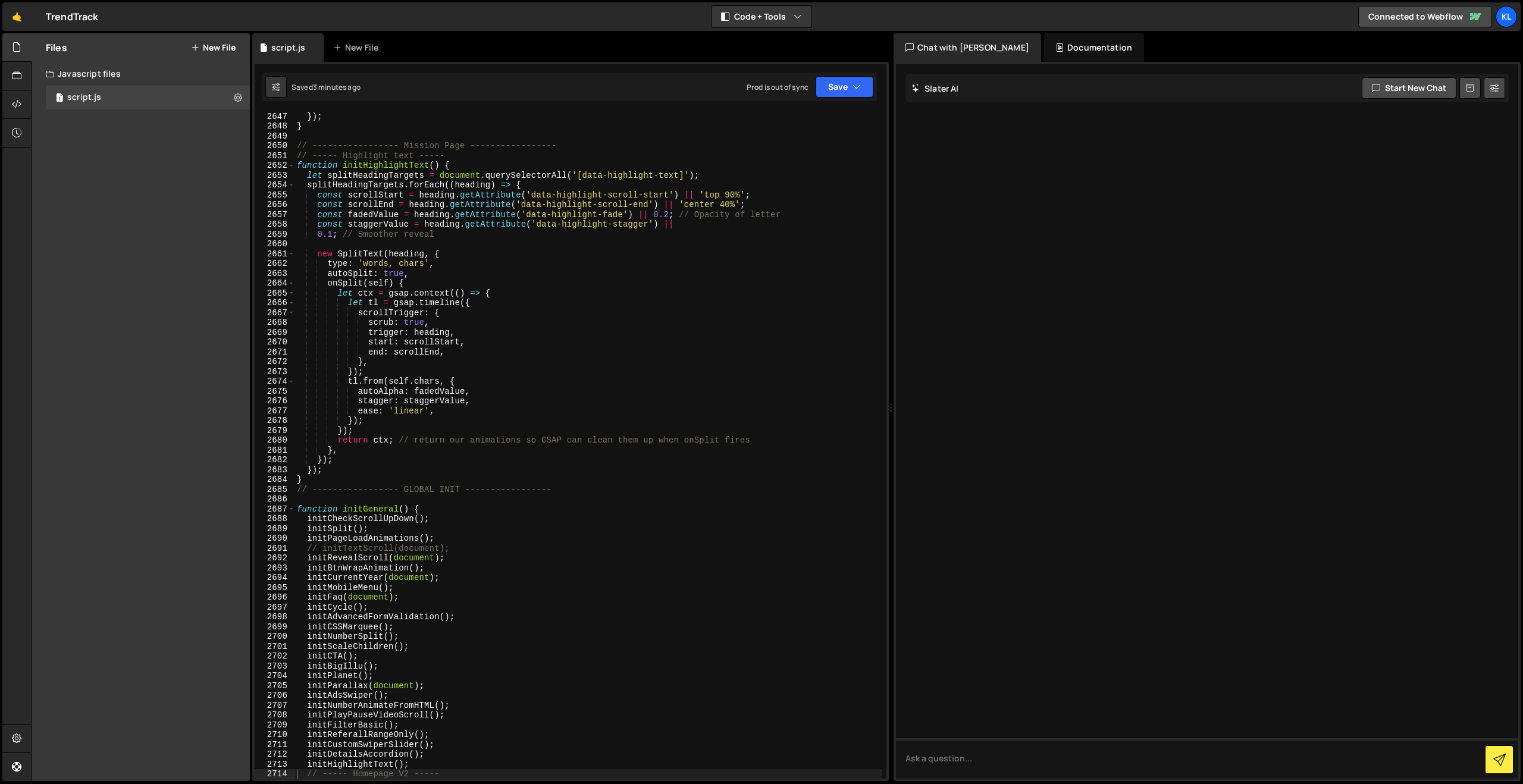
click at [468, 304] on div "}) ; } // ----------------- Mission Page ----------------- // ----- Highlight t…" at bounding box center [588, 454] width 587 height 686
type textarea "}"
